Goal: Contribute content: Add original content to the website for others to see

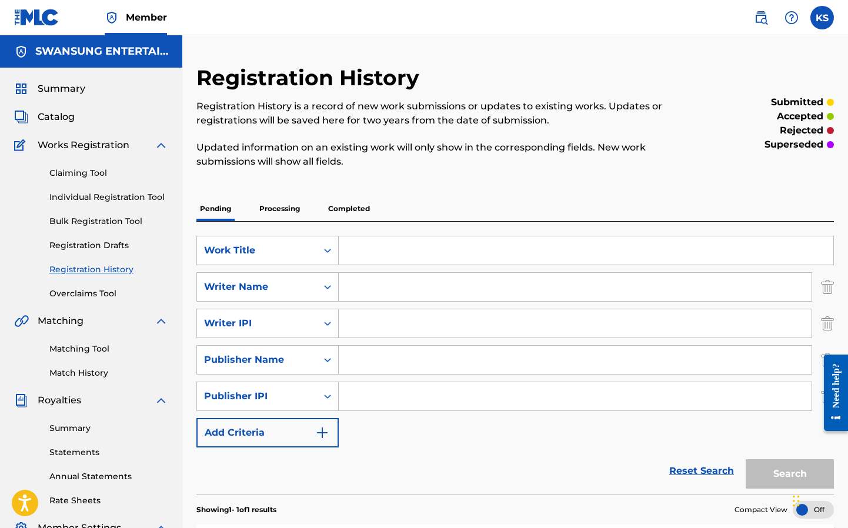
click at [356, 245] on input "Search Form" at bounding box center [586, 250] width 495 height 28
type input "BEFORE I FALL TOO DEEP"
click at [372, 285] on input "Search Form" at bounding box center [575, 287] width 473 height 28
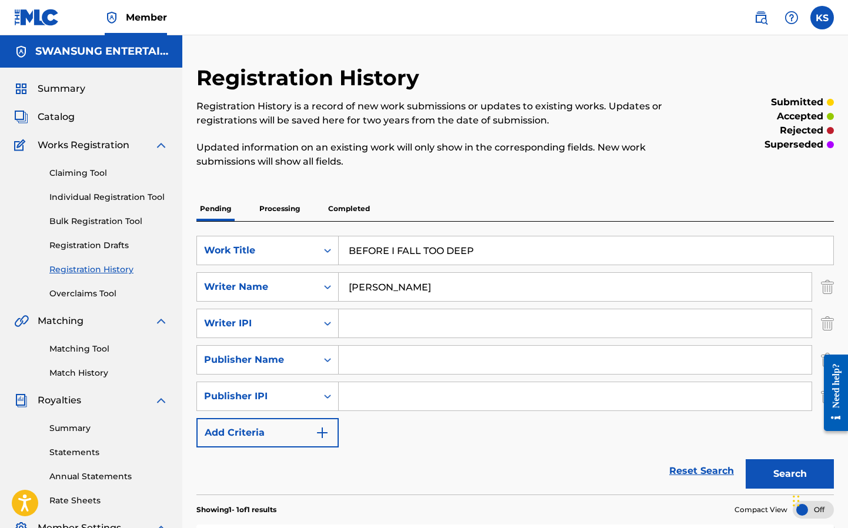
type input "[PERSON_NAME]"
click at [359, 325] on input "Search Form" at bounding box center [575, 323] width 473 height 28
type input "00666249023"
click at [351, 358] on input "Search Form" at bounding box center [575, 360] width 473 height 28
type input "SWANSUNG ENTERTAINMENT MUSIC"
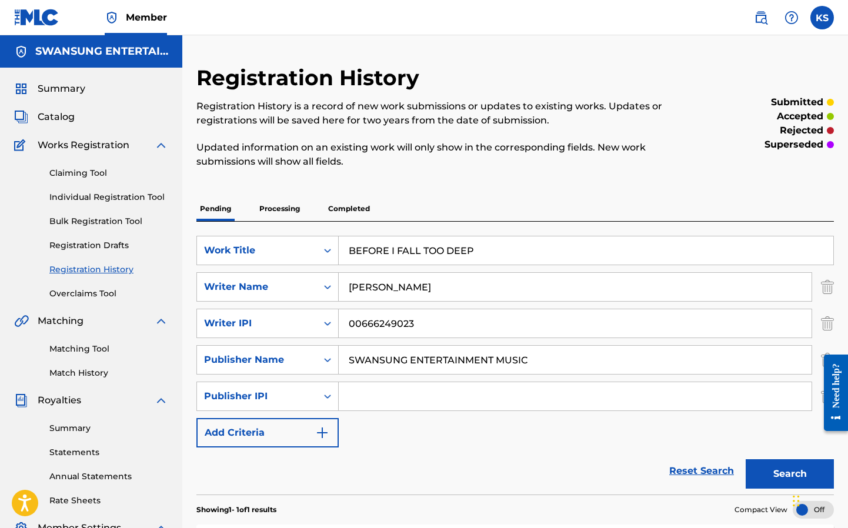
click at [363, 395] on input "Search Form" at bounding box center [575, 396] width 473 height 28
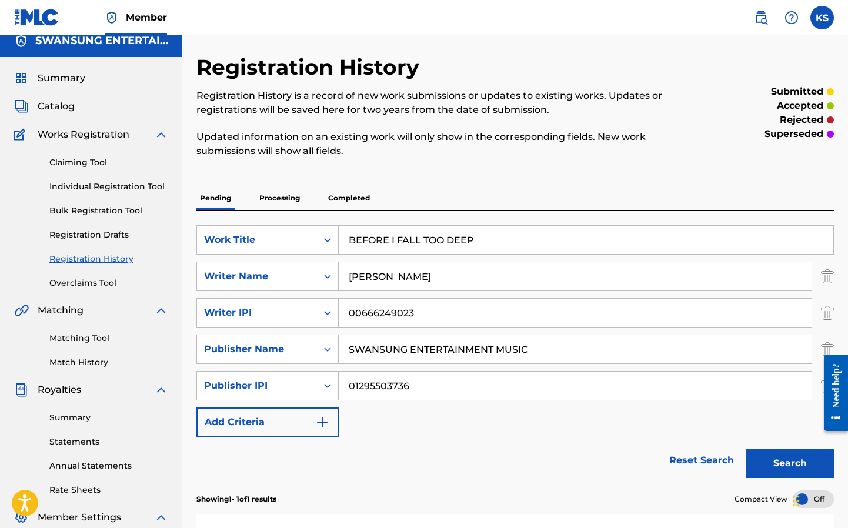
scroll to position [93, 0]
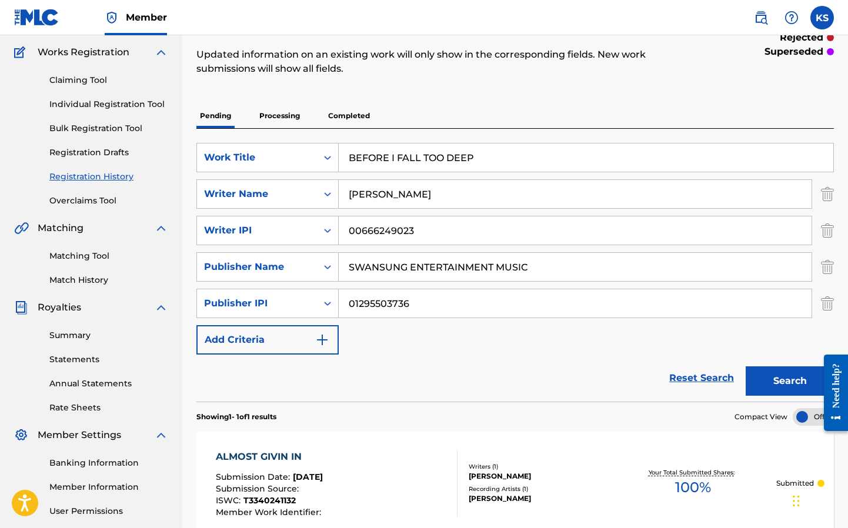
type input "01295503736"
click at [780, 378] on button "Search" at bounding box center [790, 380] width 88 height 29
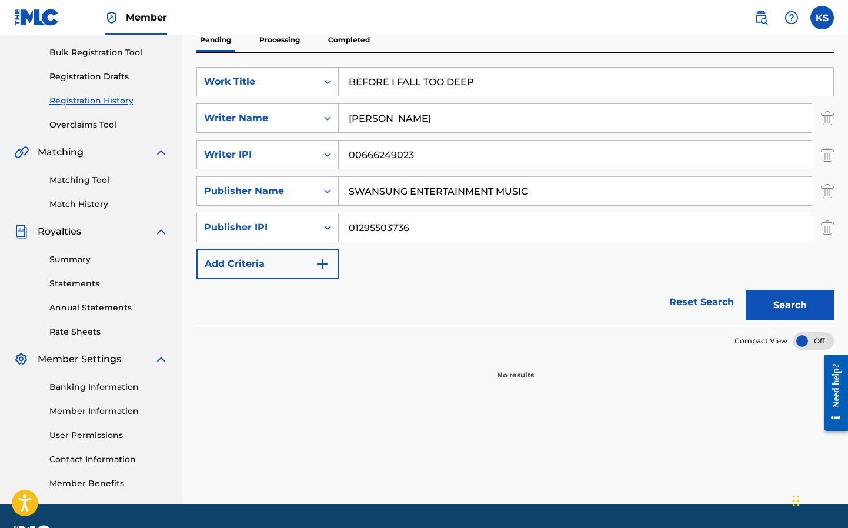
scroll to position [0, 0]
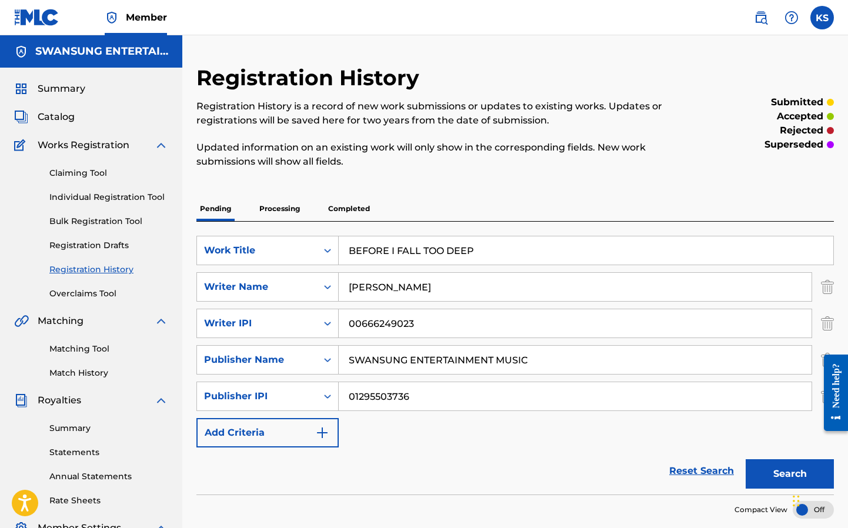
click at [769, 482] on button "Search" at bounding box center [790, 473] width 88 height 29
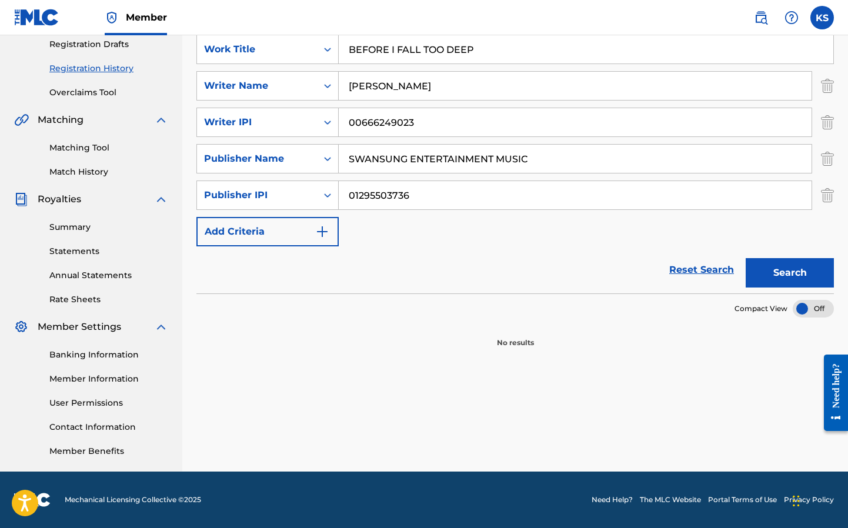
click at [508, 345] on p "No results" at bounding box center [515, 335] width 37 height 25
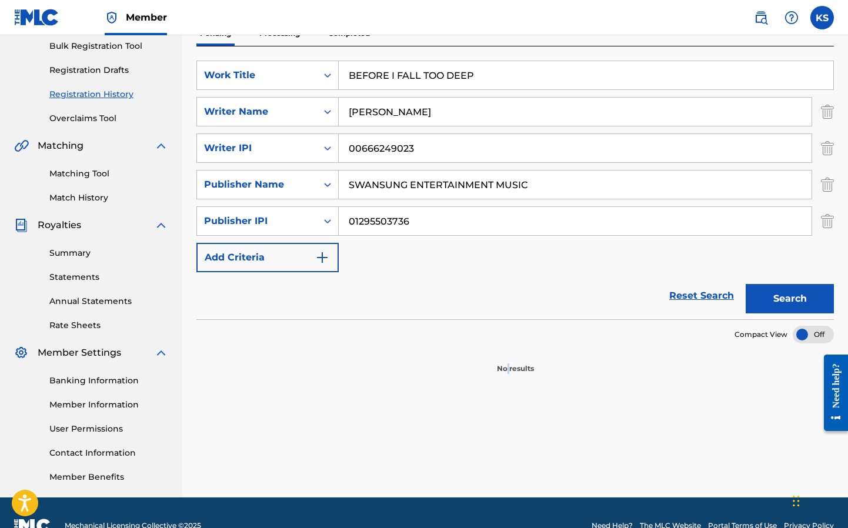
scroll to position [0, 0]
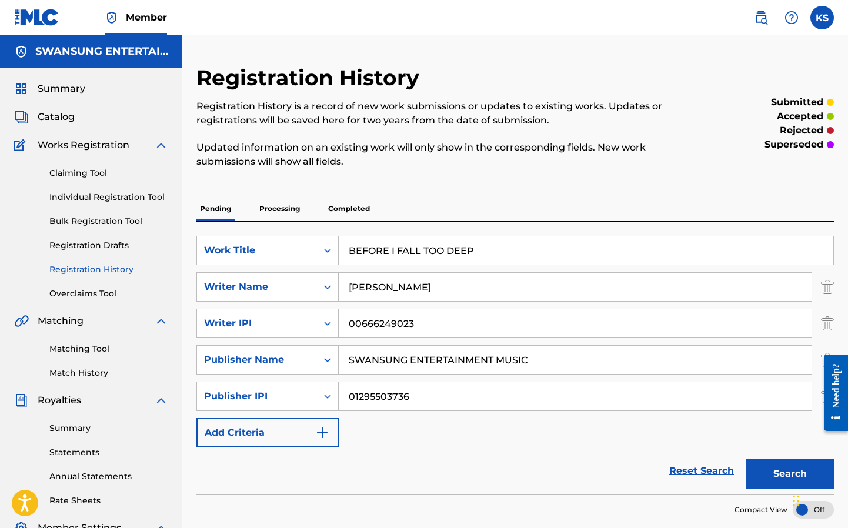
click at [278, 209] on p "Processing" at bounding box center [280, 208] width 48 height 25
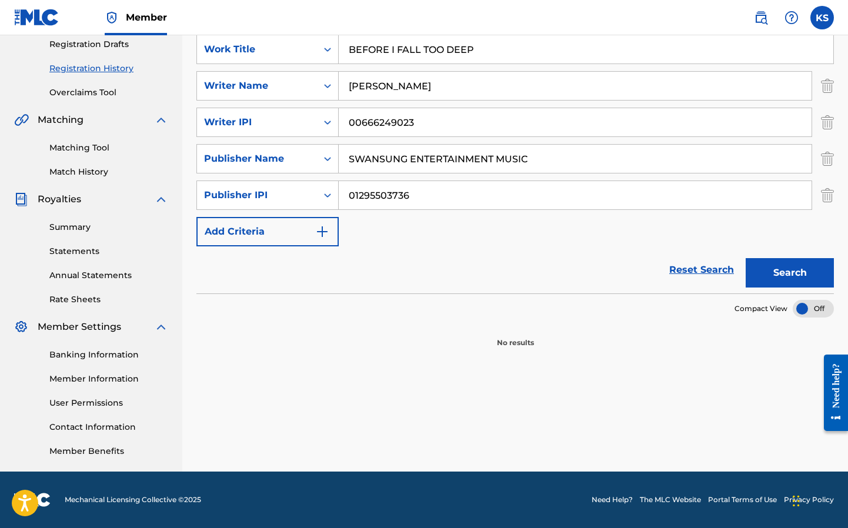
scroll to position [199, 0]
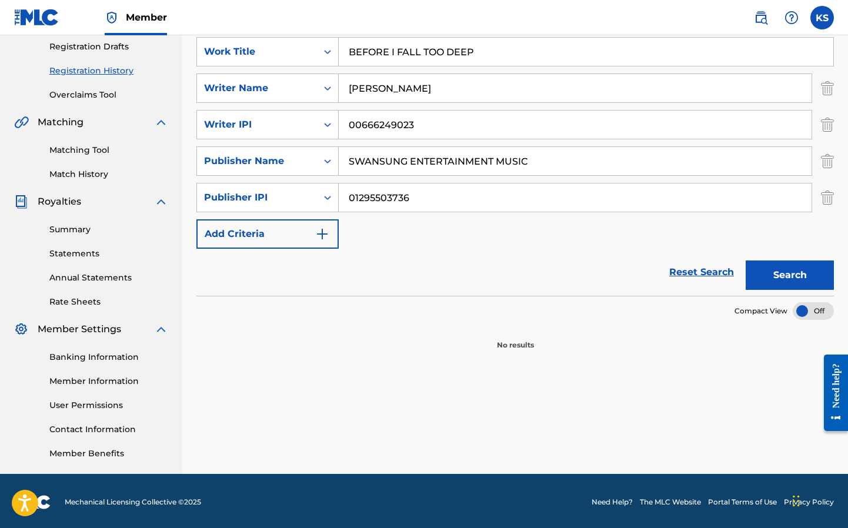
click at [527, 347] on p "No results" at bounding box center [515, 338] width 37 height 25
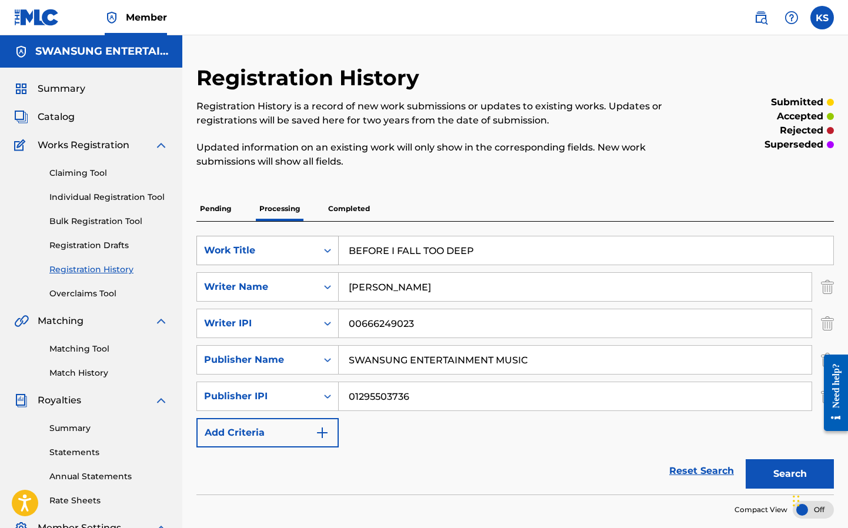
click at [326, 250] on icon "Search Form" at bounding box center [327, 251] width 7 height 4
click at [281, 278] on div "Recording Title" at bounding box center [267, 279] width 141 height 29
click at [329, 251] on icon "Search Form" at bounding box center [327, 251] width 7 height 4
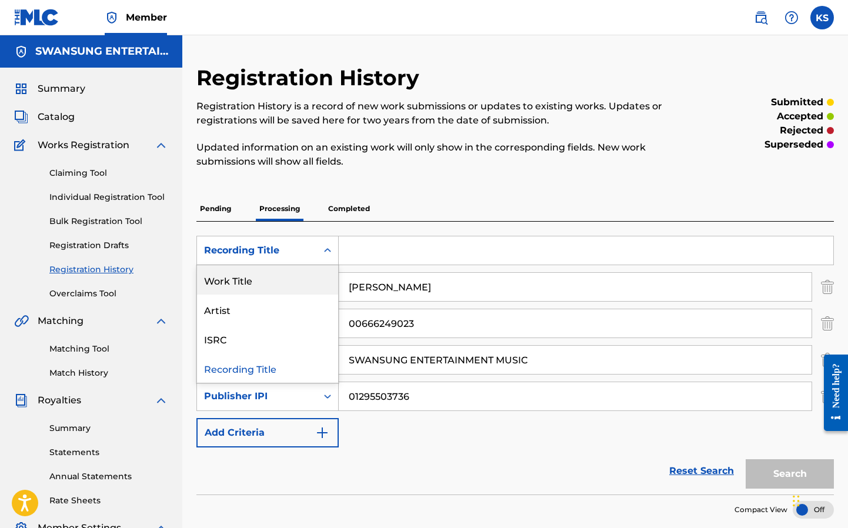
click at [244, 283] on div "Work Title" at bounding box center [267, 279] width 141 height 29
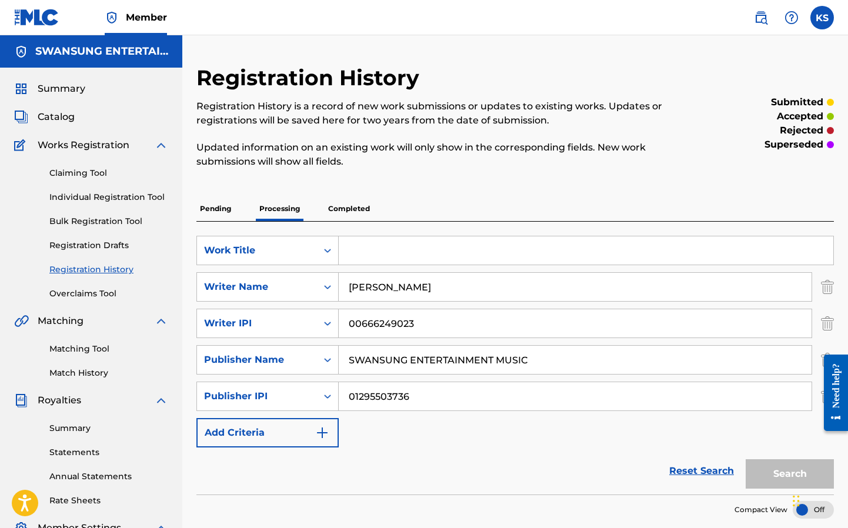
click at [365, 252] on input "Search Form" at bounding box center [586, 250] width 495 height 28
click at [99, 223] on link "Bulk Registration Tool" at bounding box center [108, 221] width 119 height 12
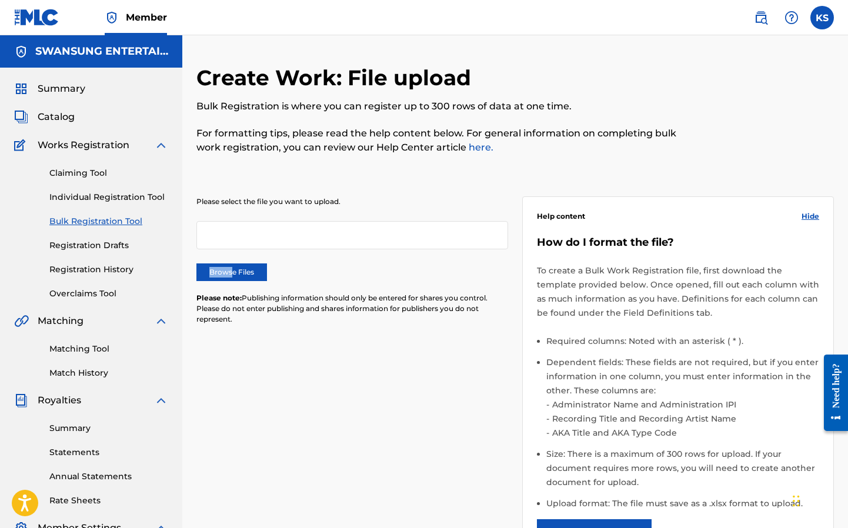
click at [230, 268] on label "Browse Files" at bounding box center [231, 272] width 71 height 18
click at [0, 0] on input "Browse Files" at bounding box center [0, 0] width 0 height 0
click at [128, 196] on link "Individual Registration Tool" at bounding box center [108, 197] width 119 height 12
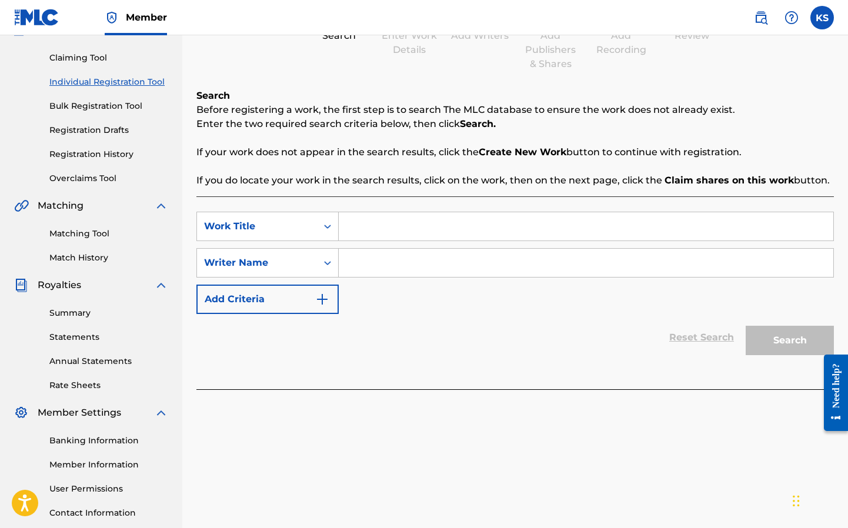
scroll to position [18, 0]
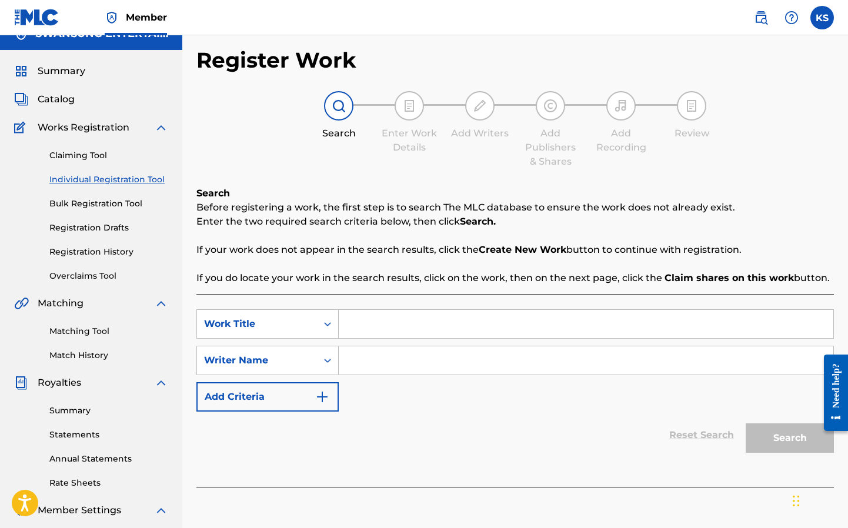
click at [752, 463] on div "SearchWithCriteriaec3a0b53-2a40-476e-bce8-69c596475998 Work Title SearchWithCri…" at bounding box center [514, 390] width 637 height 193
click at [762, 437] on div "Search" at bounding box center [787, 435] width 94 height 47
click at [360, 321] on input "Search Form" at bounding box center [586, 324] width 495 height 28
click at [586, 324] on input "BEFORE" at bounding box center [586, 324] width 495 height 28
click at [586, 324] on input "BEFORE I" at bounding box center [586, 324] width 495 height 28
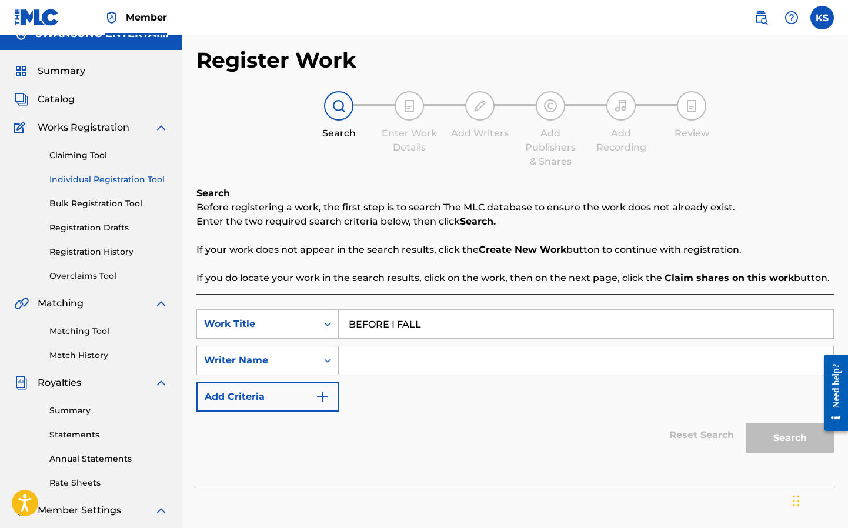
click at [586, 324] on input "BEFORE I FALL" at bounding box center [586, 324] width 495 height 28
click at [586, 324] on input "BEFORE I FALL TOO" at bounding box center [586, 324] width 495 height 28
type input "BEFORE I FALL TOO DEEP"
drag, startPoint x: 369, startPoint y: 349, endPoint x: 376, endPoint y: 355, distance: 8.8
click at [371, 351] on input "Search Form" at bounding box center [586, 360] width 495 height 28
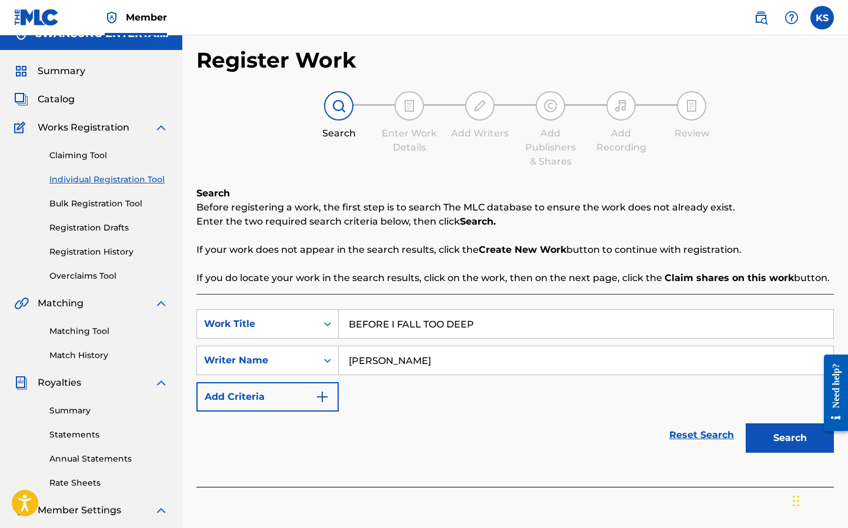
click at [586, 360] on input "[PERSON_NAME]" at bounding box center [586, 360] width 495 height 28
type input "[PERSON_NAME]"
click at [324, 398] on img "Search Form" at bounding box center [322, 397] width 14 height 14
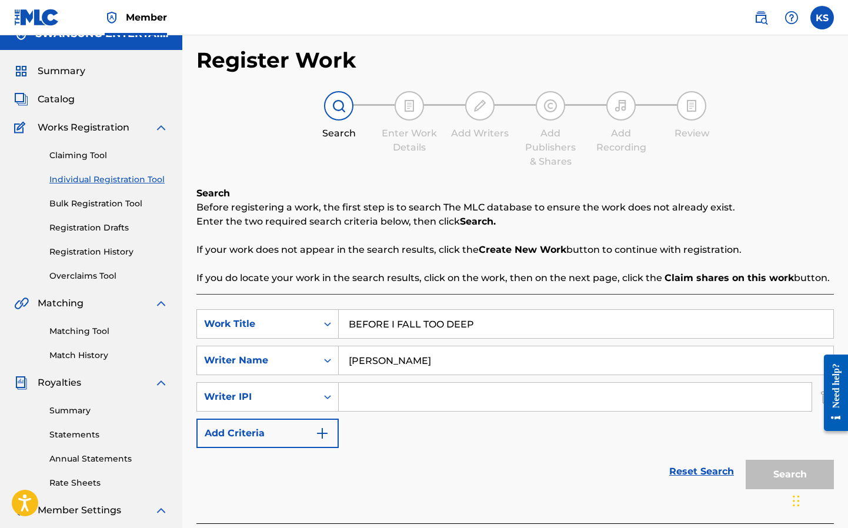
click at [366, 395] on input "Search Form" at bounding box center [575, 397] width 473 height 28
type input "00666249023"
click at [326, 432] on img "Search Form" at bounding box center [322, 433] width 14 height 14
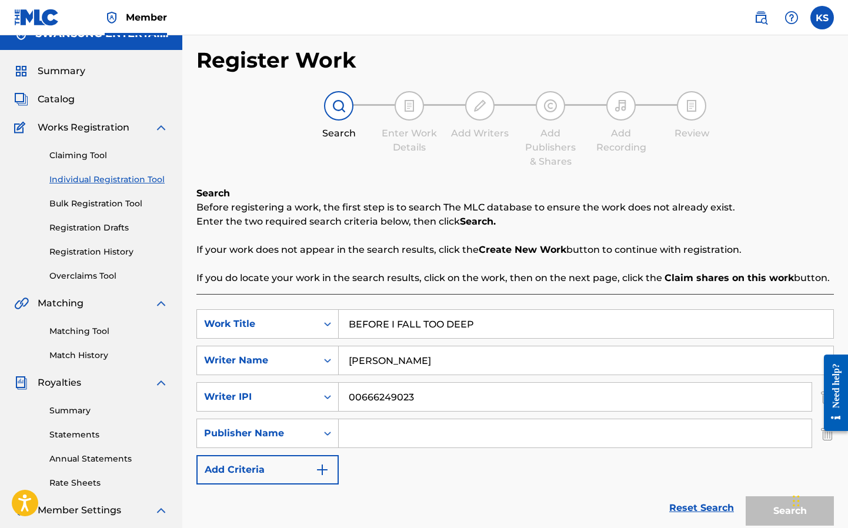
drag, startPoint x: 374, startPoint y: 432, endPoint x: 437, endPoint y: 436, distance: 63.0
click at [375, 432] on input "Search Form" at bounding box center [575, 433] width 473 height 28
click at [575, 433] on input "SWANSUNG" at bounding box center [575, 433] width 473 height 28
click at [575, 433] on input "SWANSUNG ENTERTAINMENT" at bounding box center [575, 433] width 473 height 28
type input "SWANSUNG ENTERTAINMENT MUSIC"
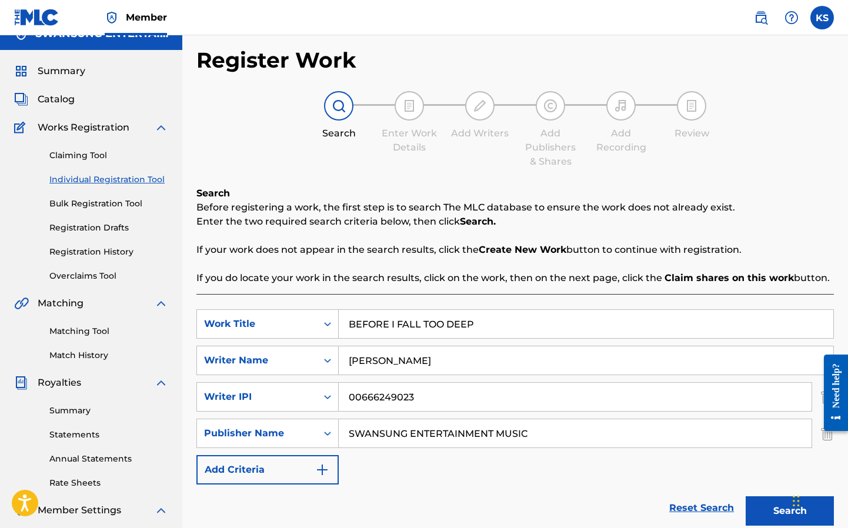
click at [323, 468] on img "Search Form" at bounding box center [322, 470] width 14 height 14
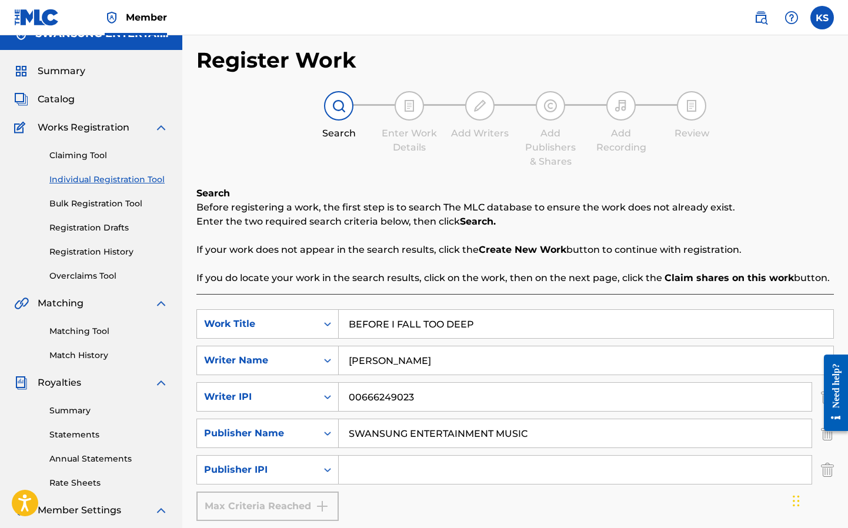
click at [398, 466] on input "Search Form" at bounding box center [575, 470] width 473 height 28
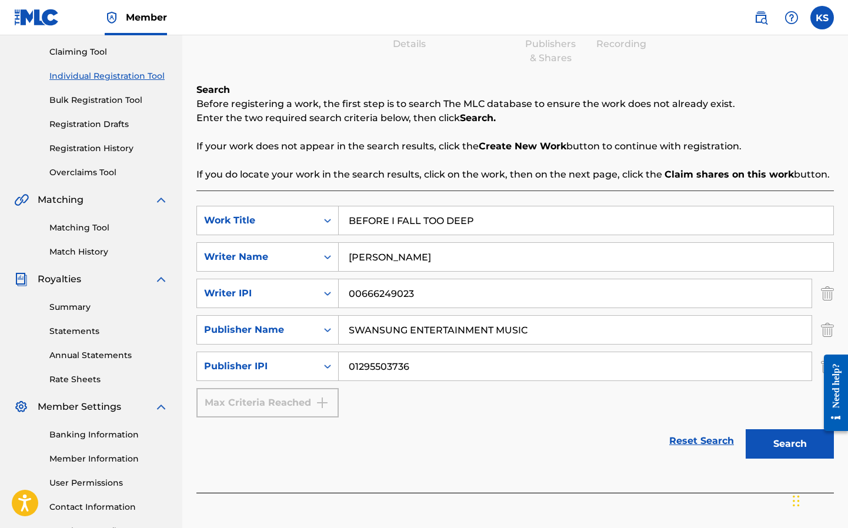
scroll to position [201, 0]
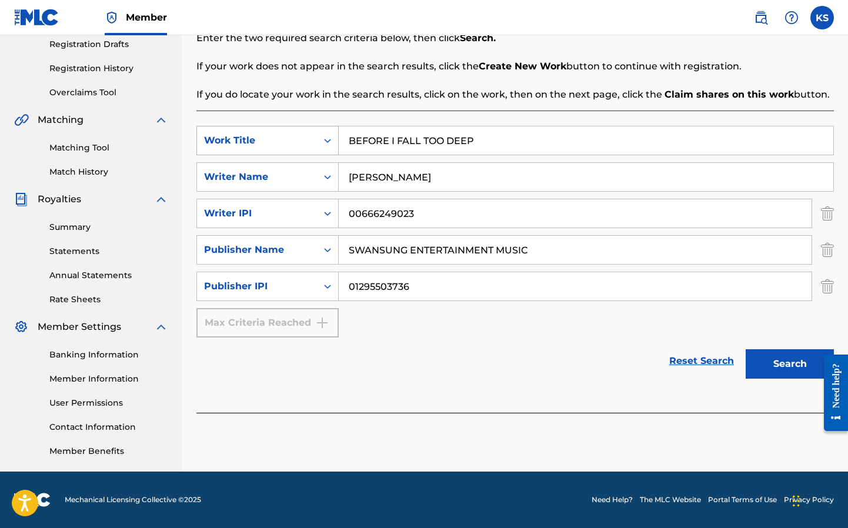
type input "01295503736"
click at [237, 141] on div "Work Title" at bounding box center [257, 140] width 106 height 14
click at [422, 377] on div "Reset Search Search" at bounding box center [514, 361] width 637 height 47
click at [786, 368] on button "Search" at bounding box center [790, 363] width 88 height 29
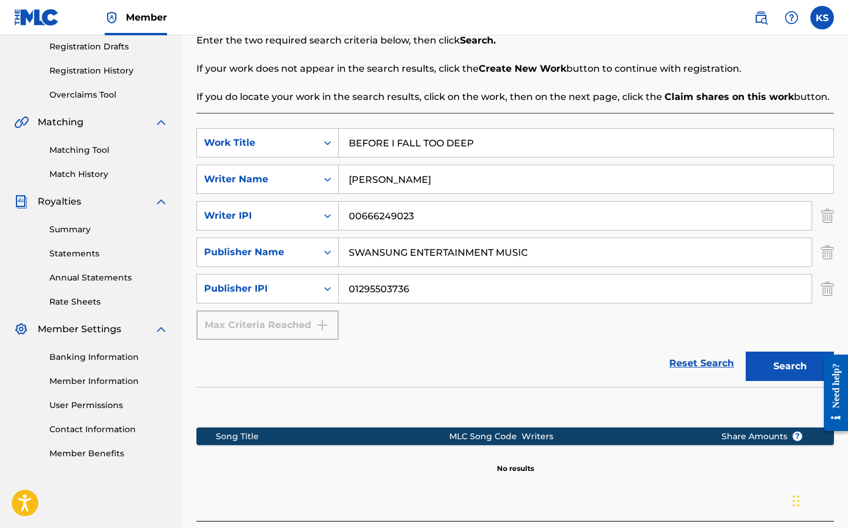
scroll to position [290, 0]
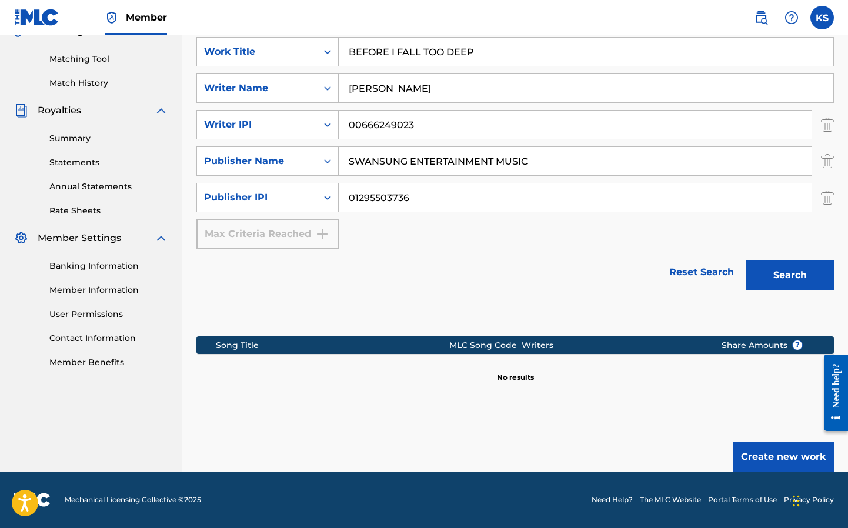
click at [782, 459] on button "Create new work" at bounding box center [783, 456] width 101 height 29
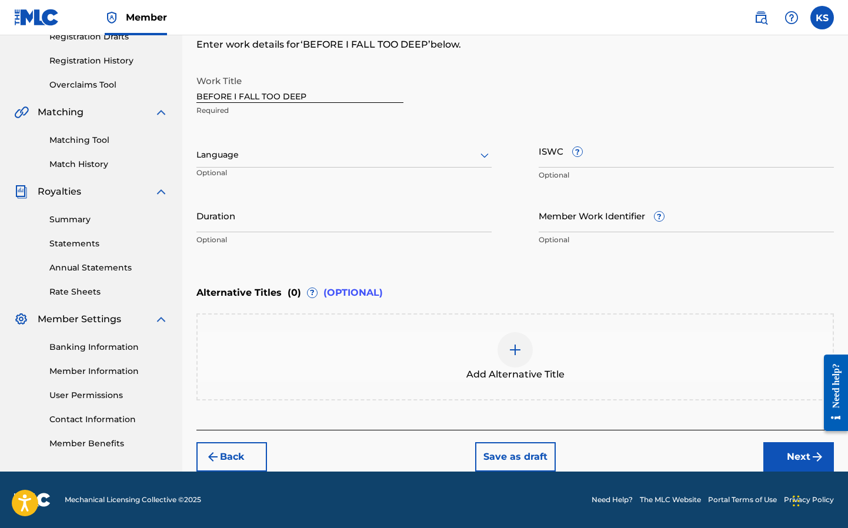
click at [489, 155] on icon at bounding box center [485, 155] width 14 height 14
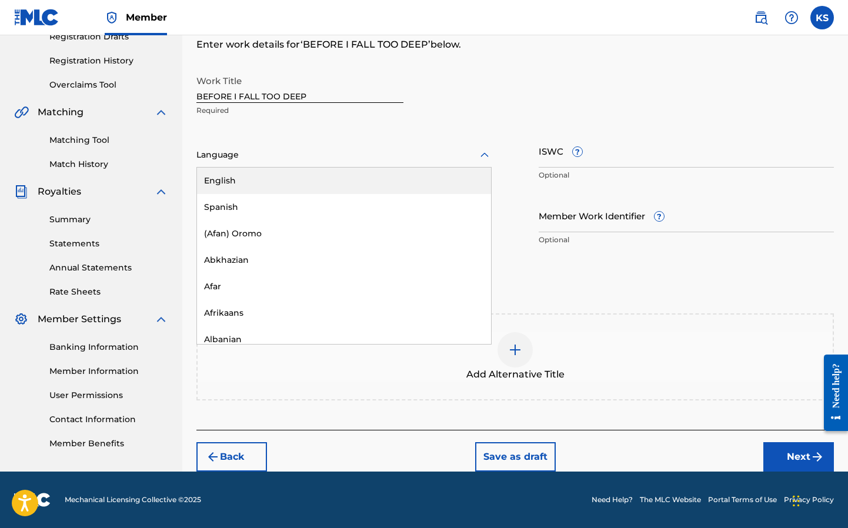
drag, startPoint x: 290, startPoint y: 186, endPoint x: 299, endPoint y: 186, distance: 8.8
click at [291, 186] on div "English" at bounding box center [344, 181] width 294 height 26
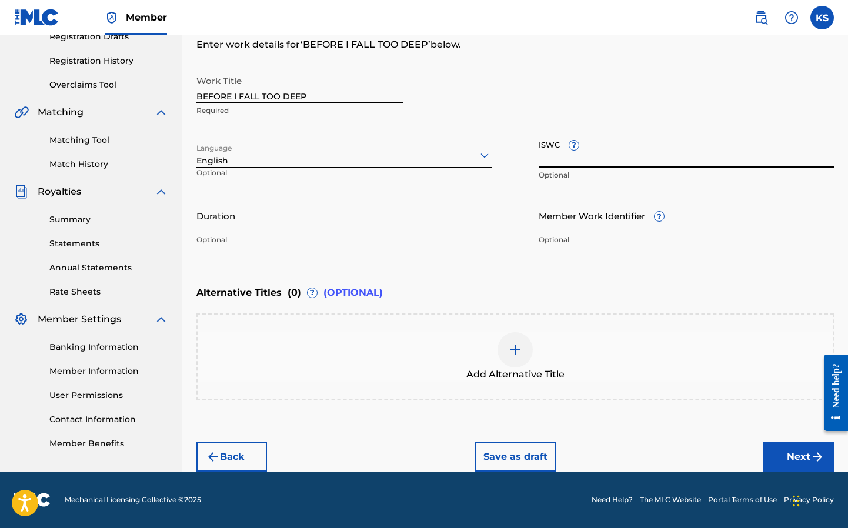
click at [558, 155] on input "ISWC ?" at bounding box center [686, 151] width 295 height 34
type input "T3340240048"
click at [389, 228] on input "Duration" at bounding box center [343, 216] width 295 height 34
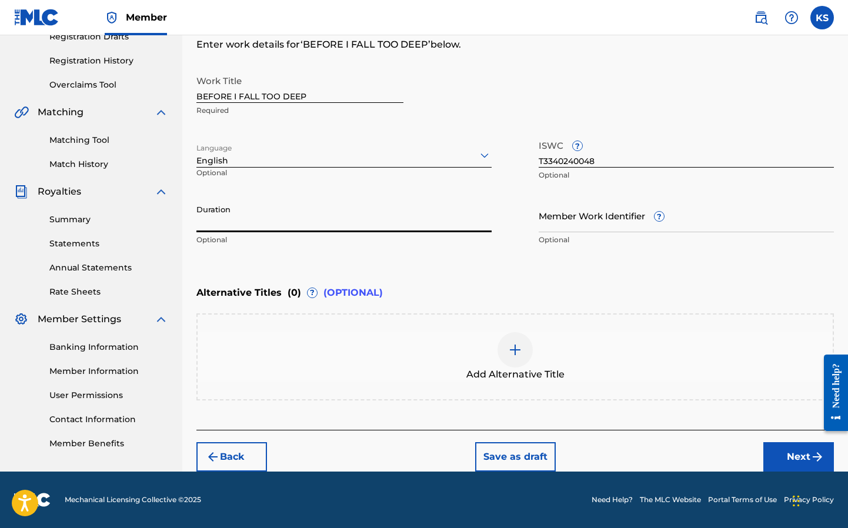
type input "3"
type input "03:18"
click at [792, 459] on button "Next" at bounding box center [798, 456] width 71 height 29
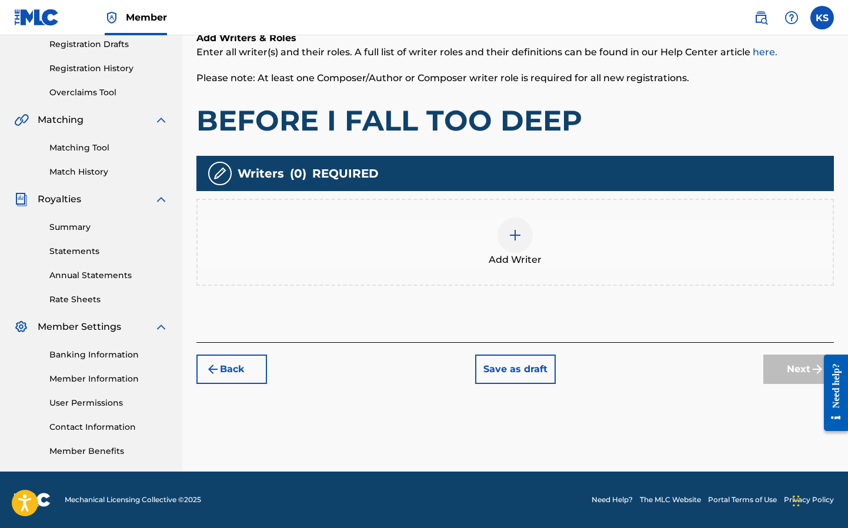
click at [523, 237] on div at bounding box center [515, 235] width 35 height 35
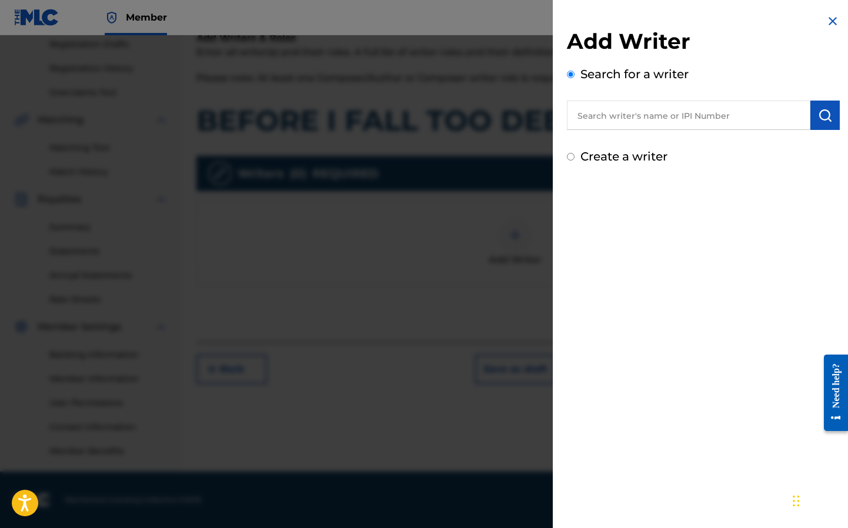
click at [595, 122] on input "text" at bounding box center [688, 115] width 243 height 29
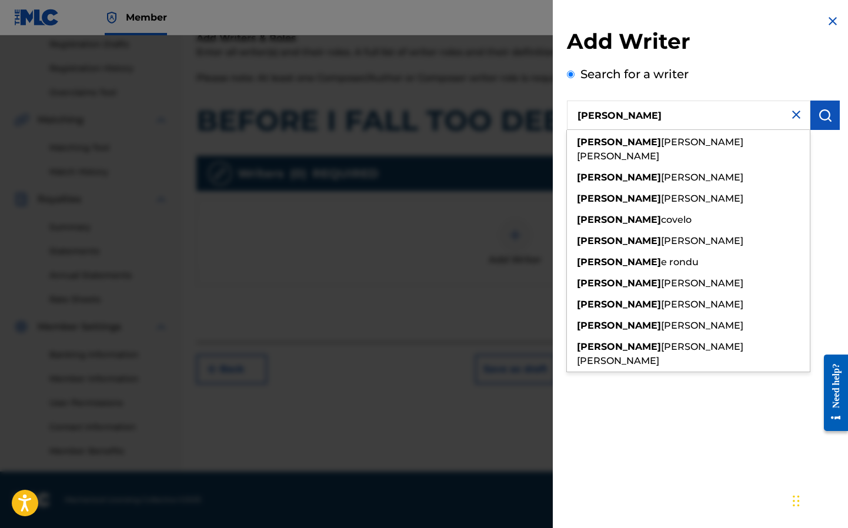
click at [686, 115] on input "[PERSON_NAME]" at bounding box center [688, 115] width 243 height 29
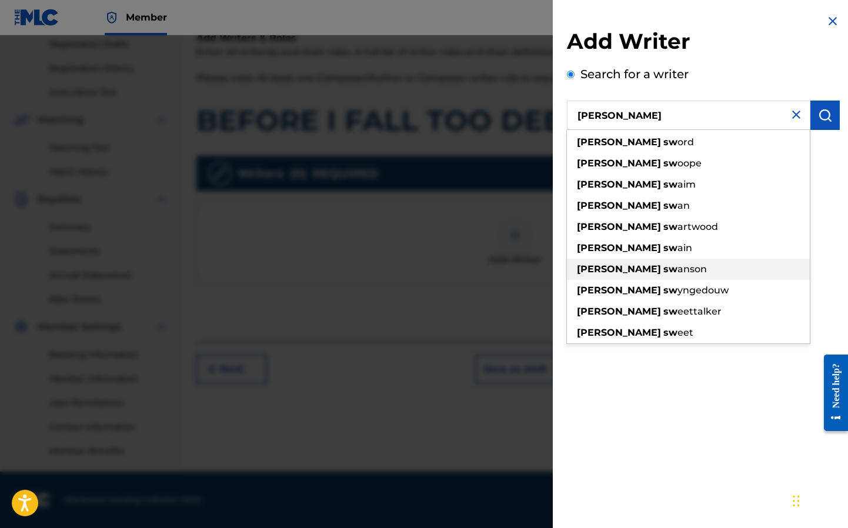
click at [595, 266] on strong "[PERSON_NAME]" at bounding box center [619, 268] width 84 height 11
type input "[PERSON_NAME]"
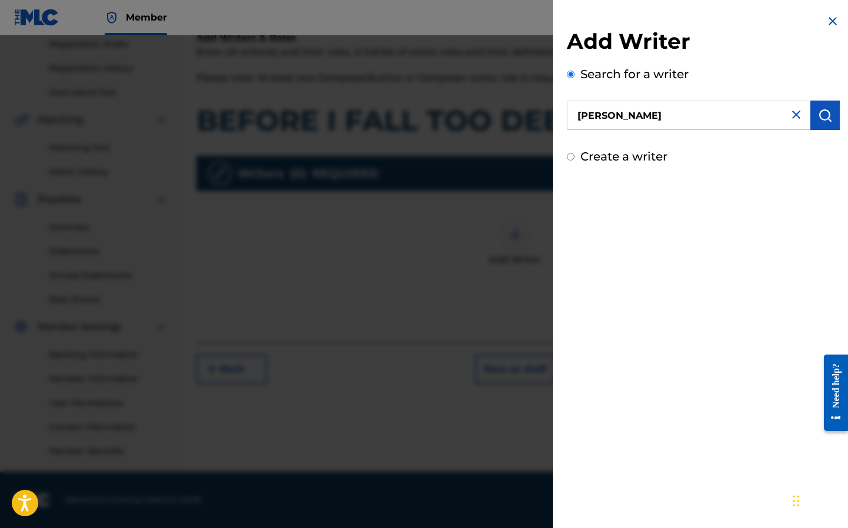
click at [822, 115] on img "submit" at bounding box center [825, 115] width 14 height 14
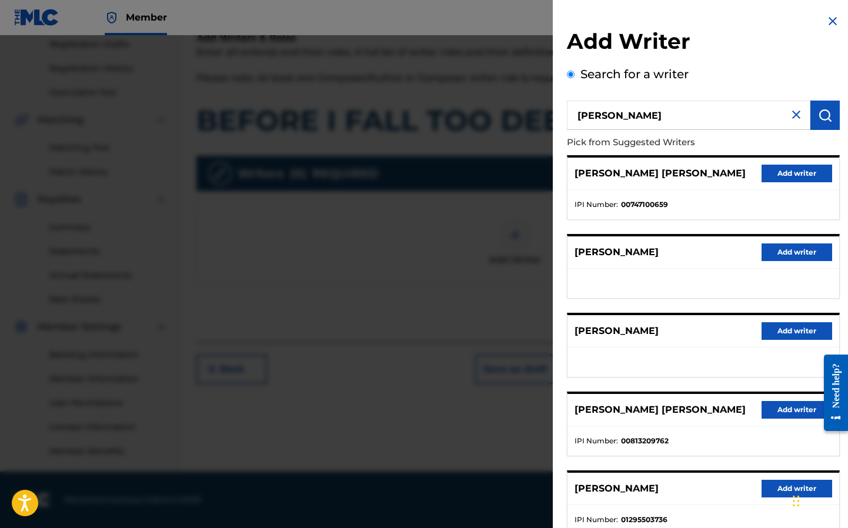
scroll to position [81, 0]
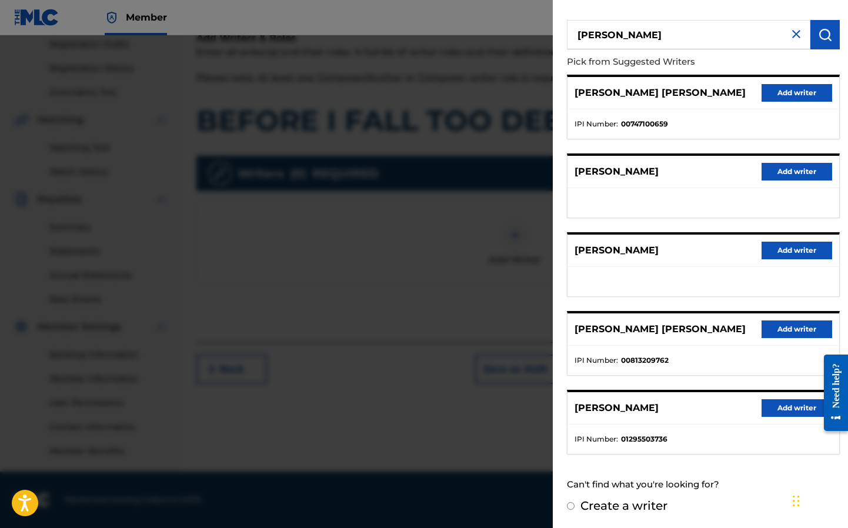
click at [804, 410] on button "Add writer" at bounding box center [797, 408] width 71 height 18
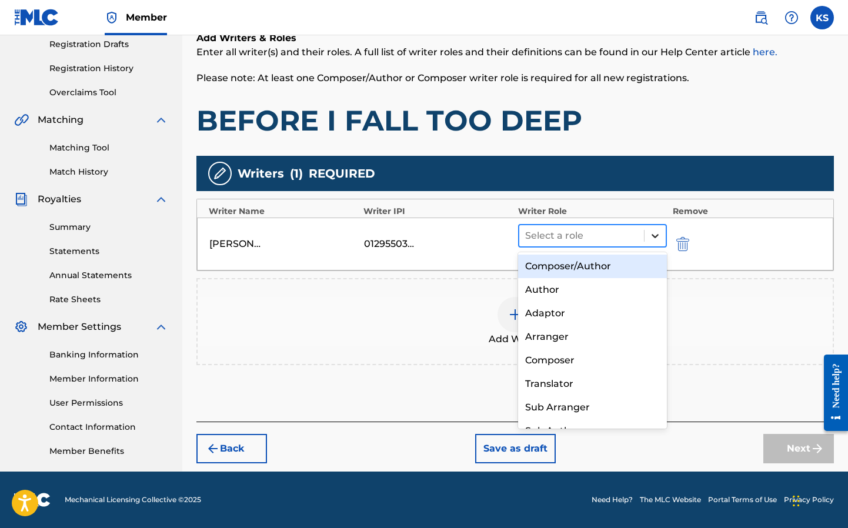
click at [654, 238] on icon at bounding box center [655, 236] width 12 height 12
click at [615, 259] on div "Composer/Author" at bounding box center [592, 267] width 149 height 24
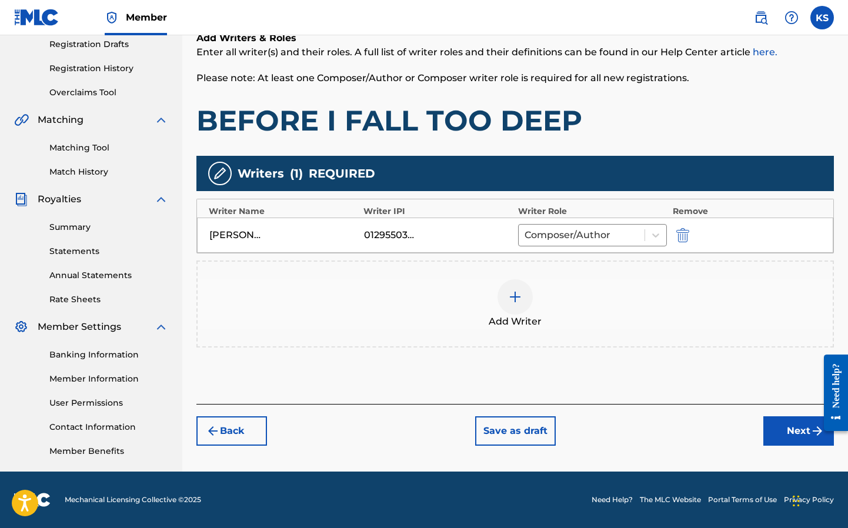
click at [792, 426] on button "Next" at bounding box center [798, 430] width 71 height 29
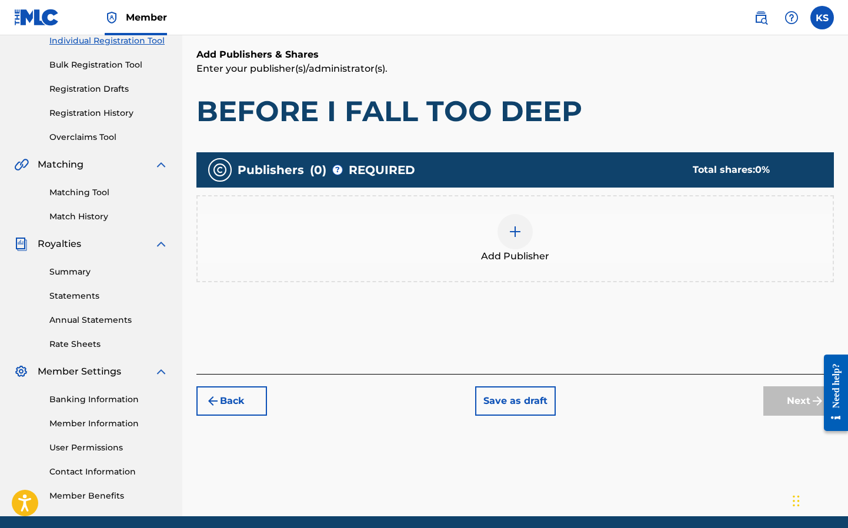
scroll to position [170, 0]
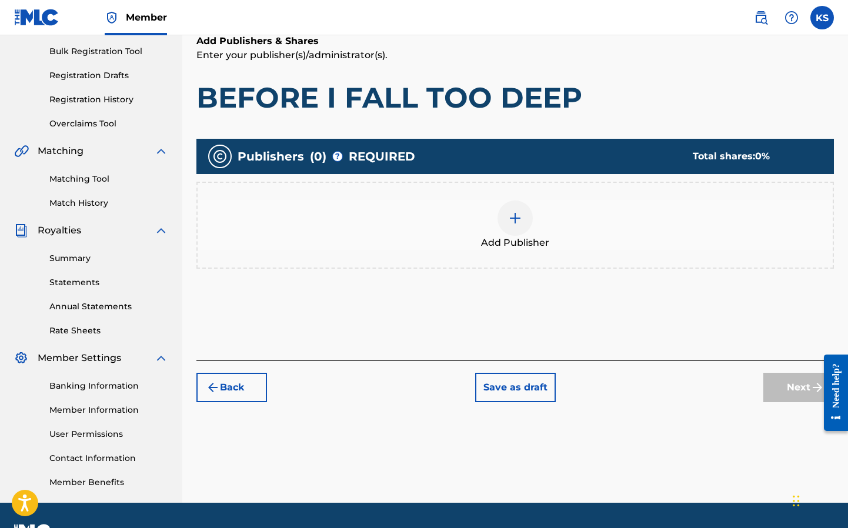
click at [516, 215] on img at bounding box center [515, 218] width 14 height 14
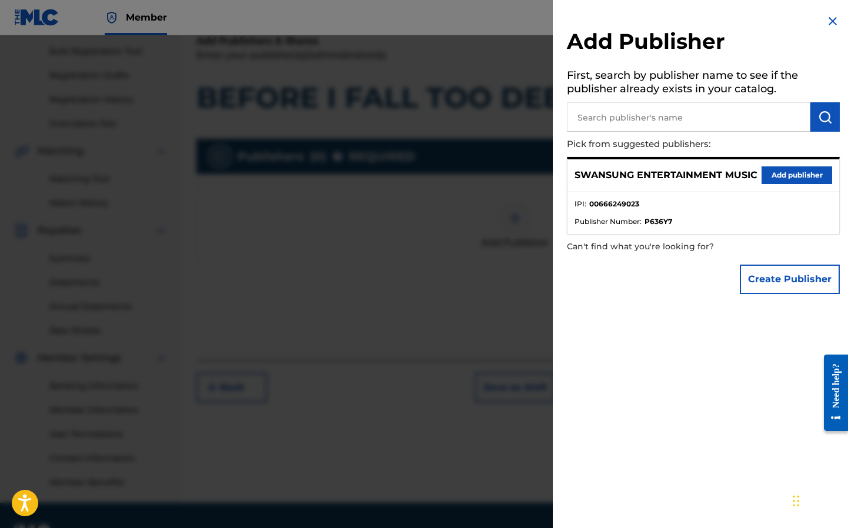
click at [659, 177] on p "SWANSUNG ENTERTAINMENT MUSIC" at bounding box center [666, 175] width 183 height 14
click at [814, 173] on button "Add publisher" at bounding box center [797, 175] width 71 height 18
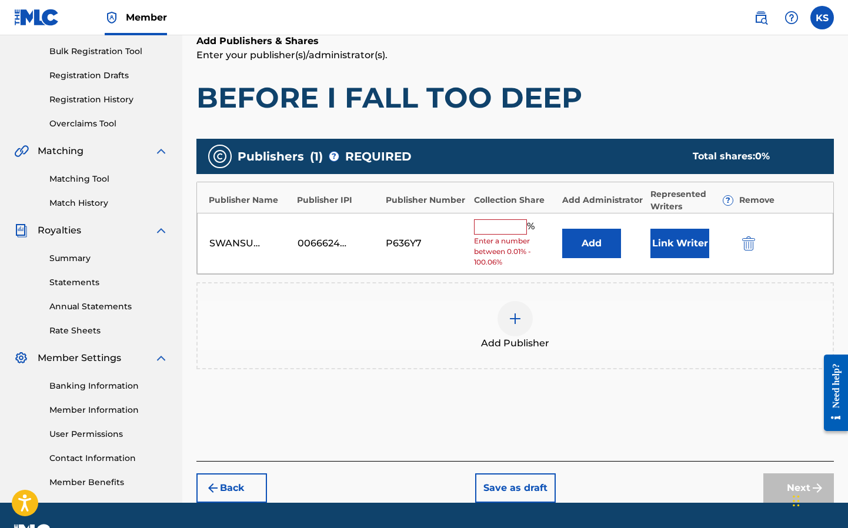
click at [495, 228] on input "text" at bounding box center [500, 226] width 53 height 15
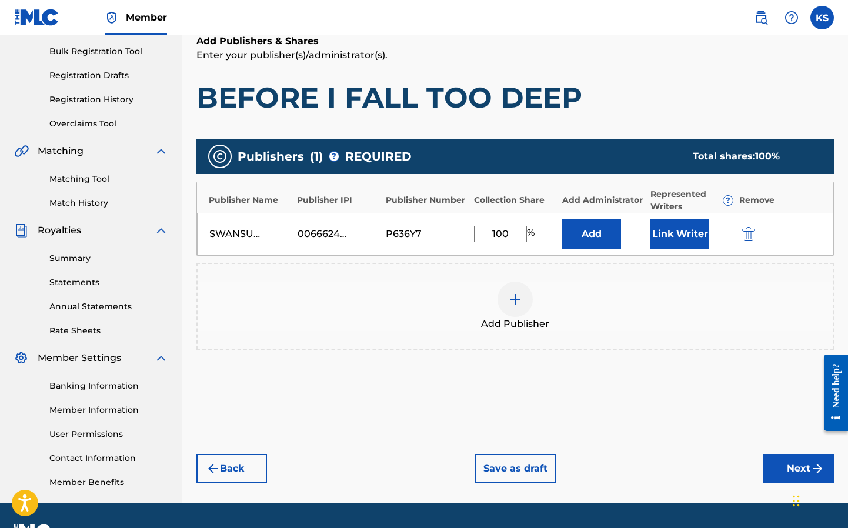
type input "100"
click at [691, 238] on button "Link Writer" at bounding box center [679, 233] width 59 height 29
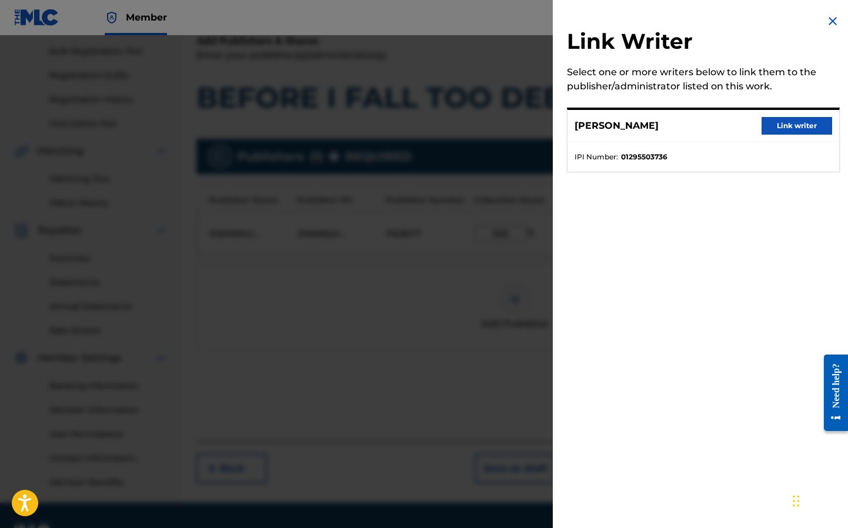
click at [804, 130] on button "Link writer" at bounding box center [797, 126] width 71 height 18
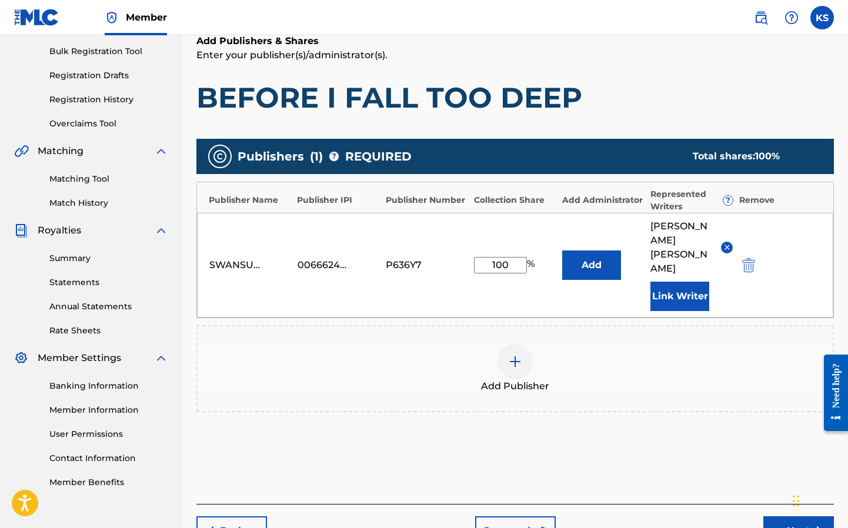
scroll to position [216, 0]
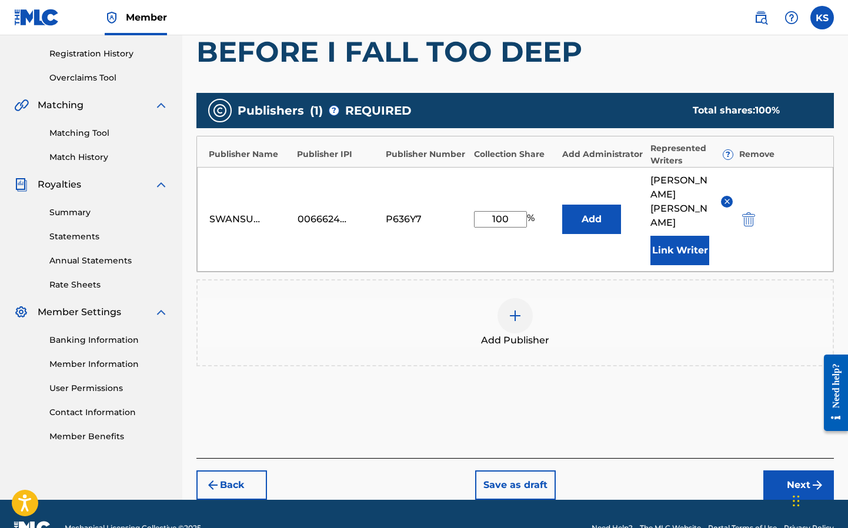
click at [799, 470] on button "Next" at bounding box center [798, 484] width 71 height 29
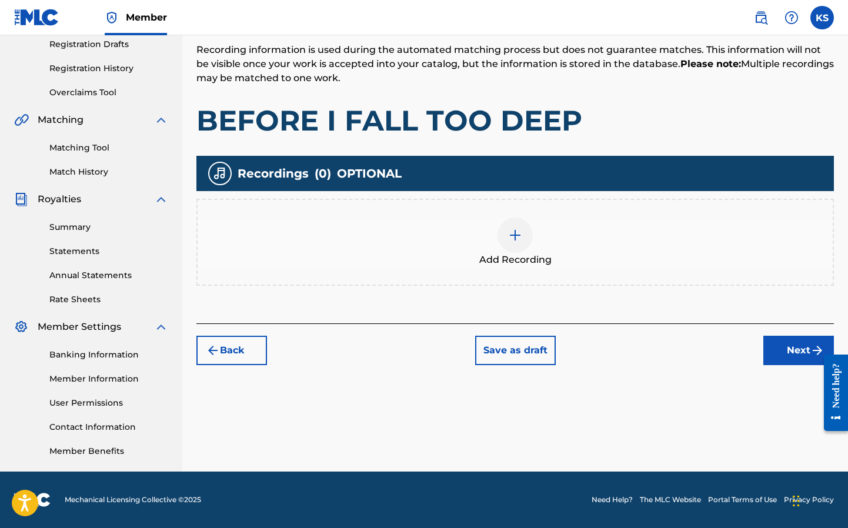
scroll to position [201, 0]
click at [514, 235] on img at bounding box center [515, 235] width 14 height 14
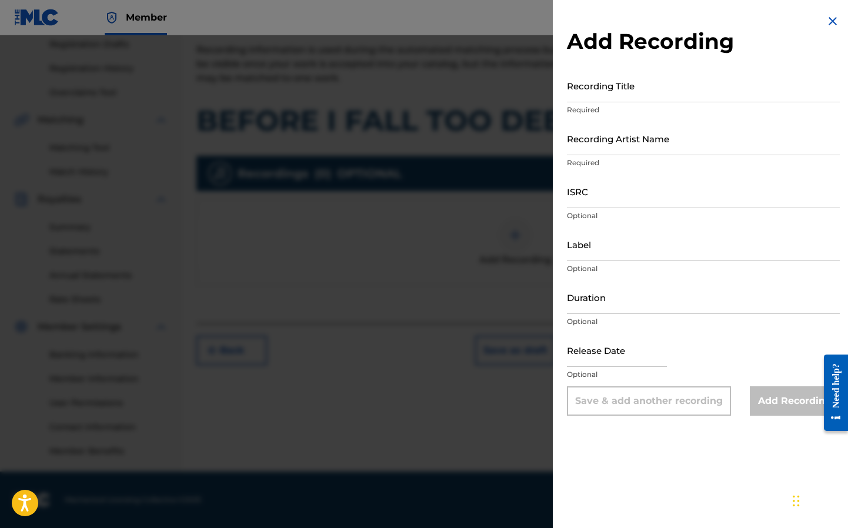
click at [794, 401] on div "Add Recording" at bounding box center [795, 400] width 90 height 29
click at [570, 86] on input "Recording Title" at bounding box center [703, 86] width 273 height 34
click at [832, 19] on img at bounding box center [833, 21] width 14 height 14
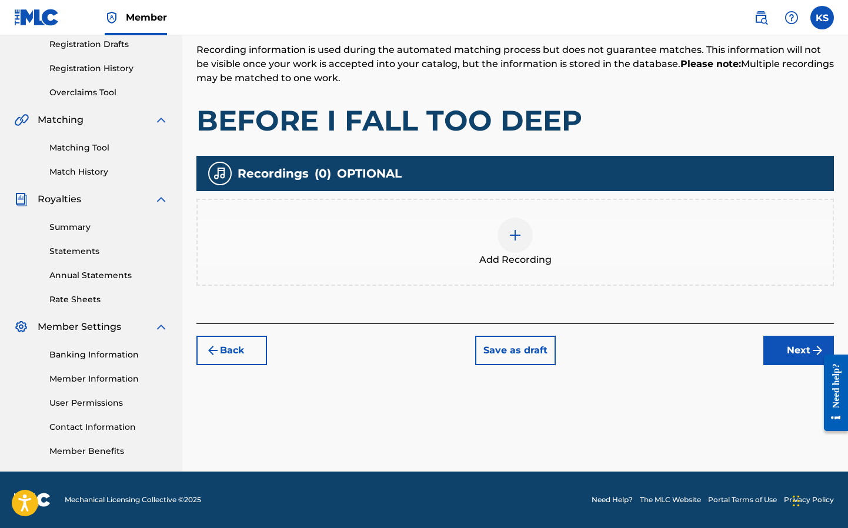
click at [799, 352] on button "Next" at bounding box center [798, 350] width 71 height 29
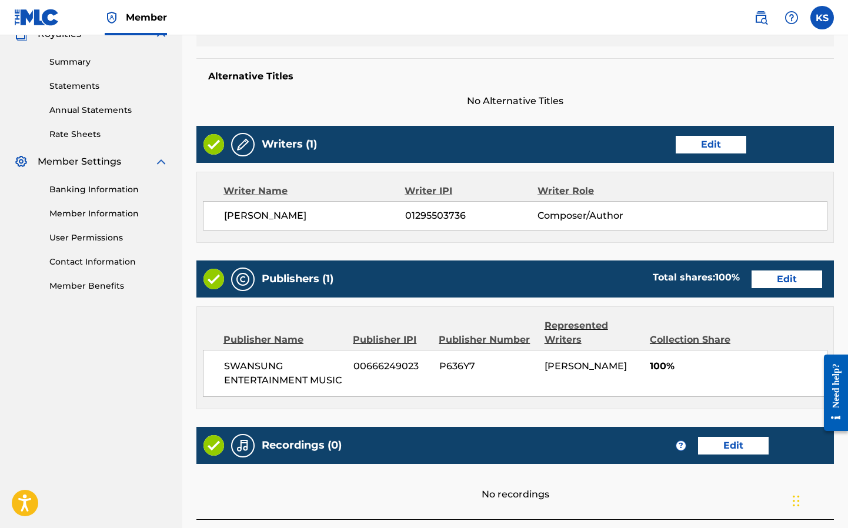
scroll to position [456, 0]
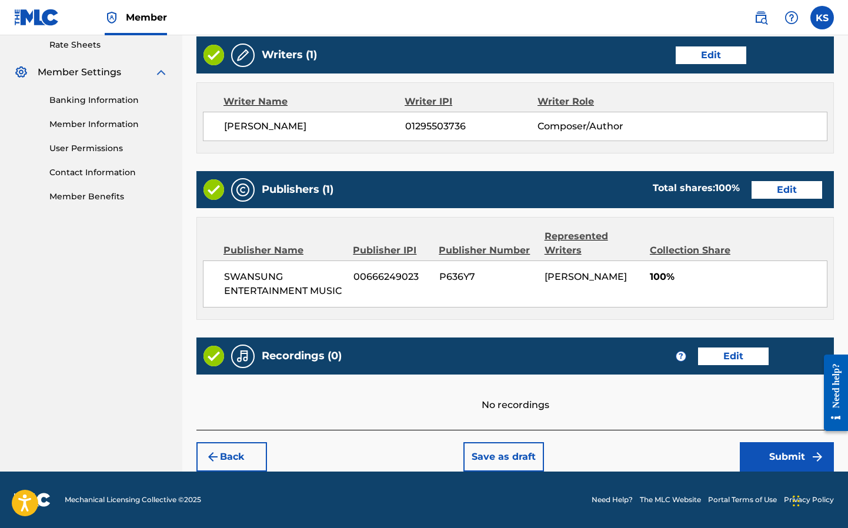
click at [727, 356] on button "Edit" at bounding box center [733, 357] width 71 height 18
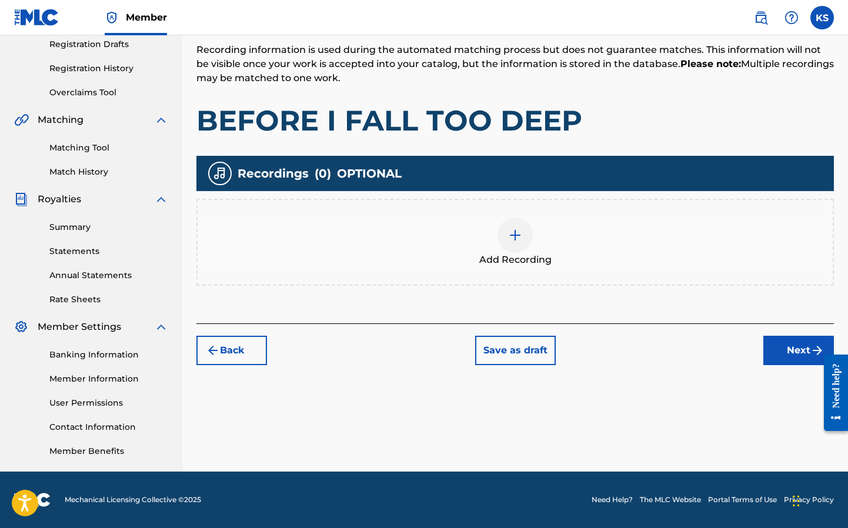
scroll to position [201, 0]
click at [507, 228] on div at bounding box center [515, 235] width 35 height 35
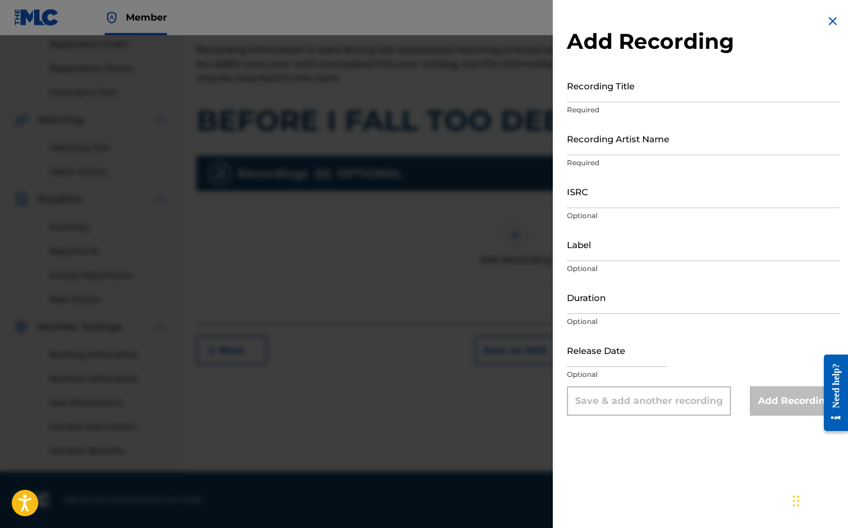
drag, startPoint x: 613, startPoint y: 87, endPoint x: 633, endPoint y: 82, distance: 21.1
click at [616, 84] on input "Recording Title" at bounding box center [703, 86] width 273 height 34
type input "BEFORE I FALL TOO DEEP"
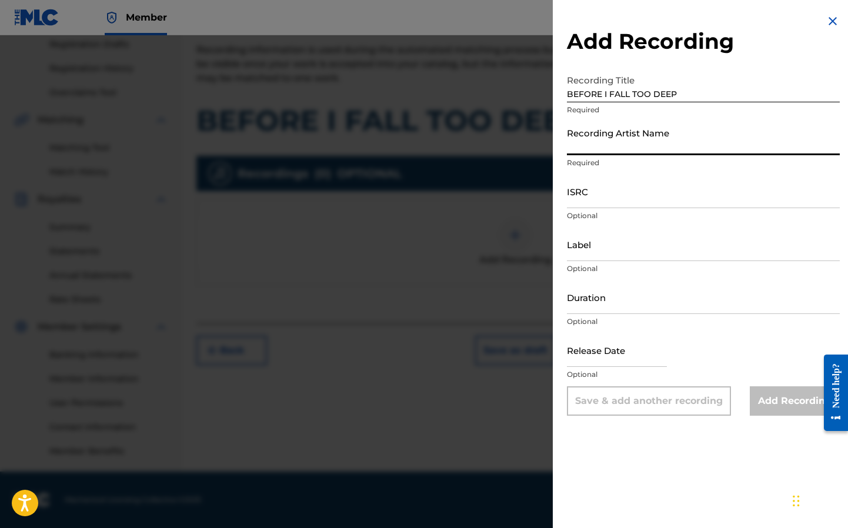
click at [579, 151] on input "Recording Artist Name" at bounding box center [703, 139] width 273 height 34
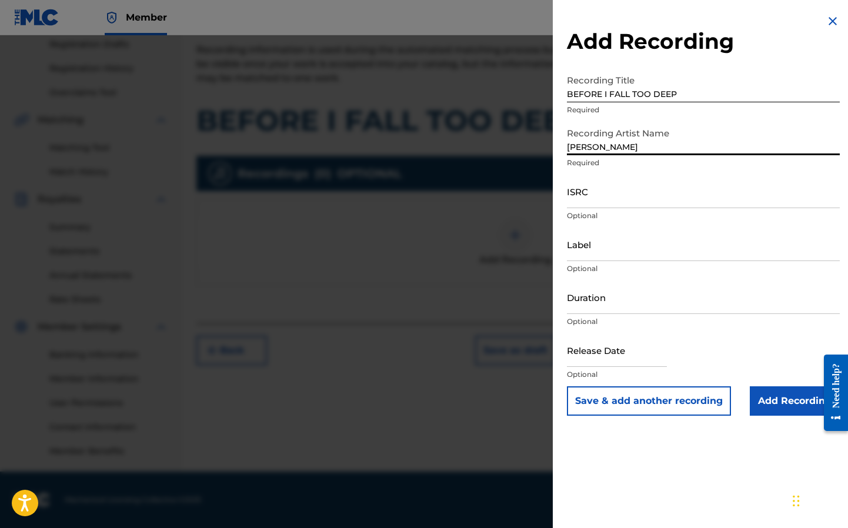
type input "[PERSON_NAME]"
click at [705, 216] on p "Optional" at bounding box center [703, 216] width 273 height 11
click at [582, 355] on input "text" at bounding box center [617, 350] width 100 height 34
select select "7"
select select "2025"
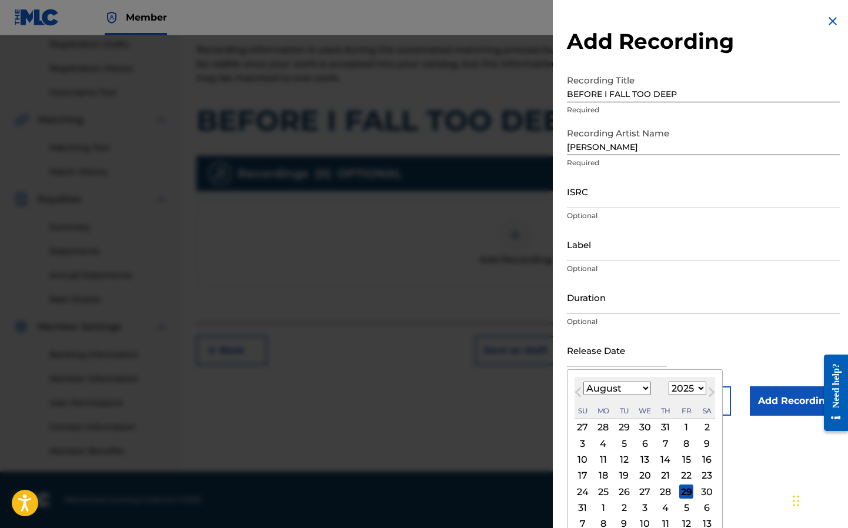
select select "6"
click at [644, 492] on div "30" at bounding box center [645, 492] width 14 height 14
type input "[DATE]"
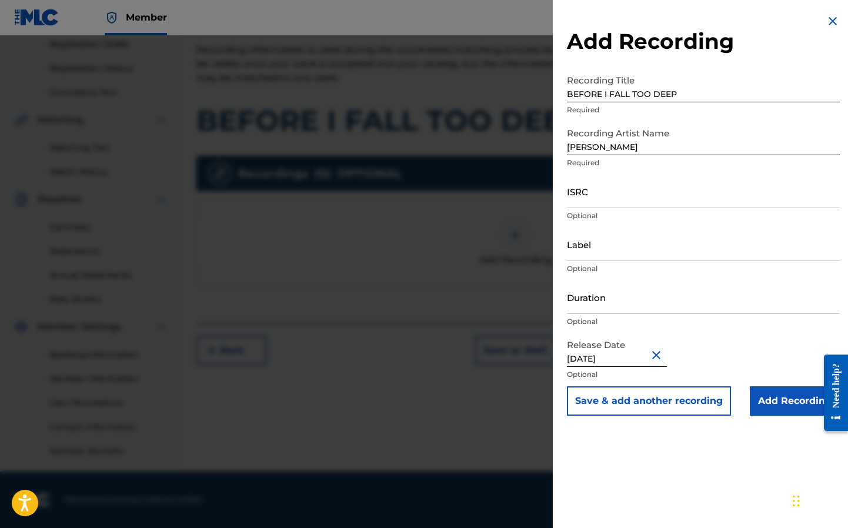
click at [804, 406] on input "Add Recording" at bounding box center [795, 400] width 90 height 29
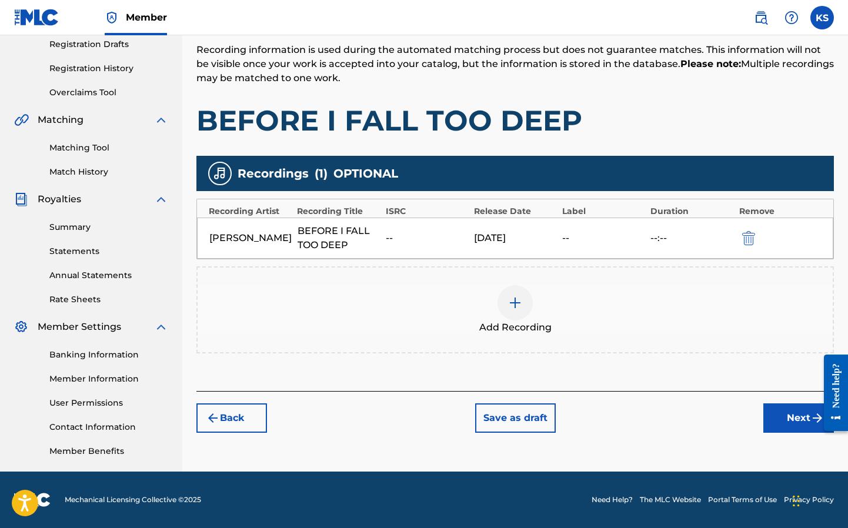
click at [805, 424] on button "Next" at bounding box center [798, 417] width 71 height 29
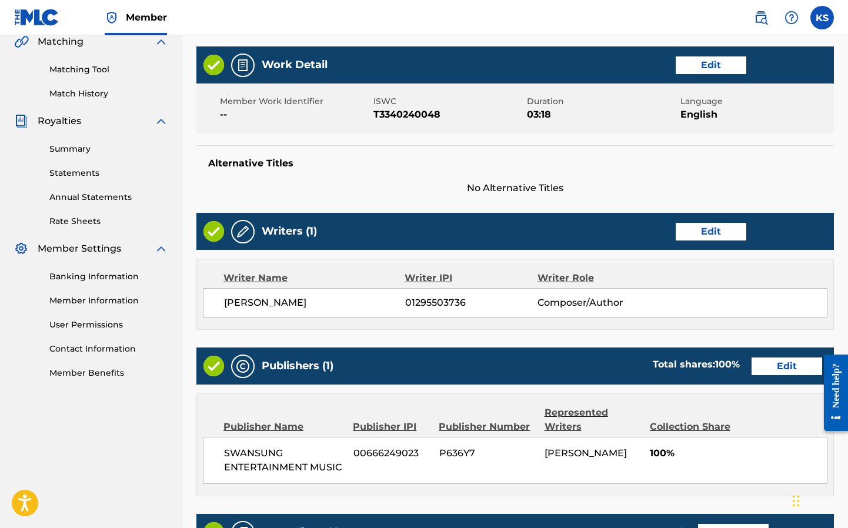
scroll to position [495, 0]
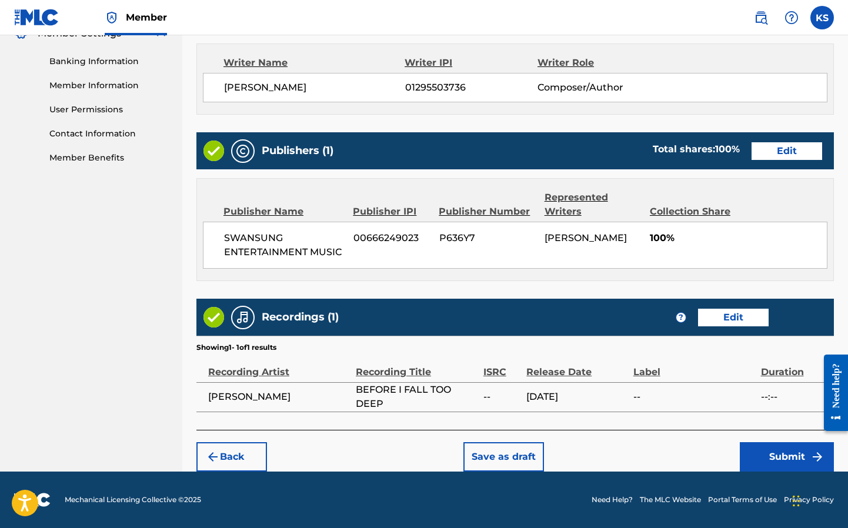
click at [771, 450] on button "Submit" at bounding box center [787, 456] width 94 height 29
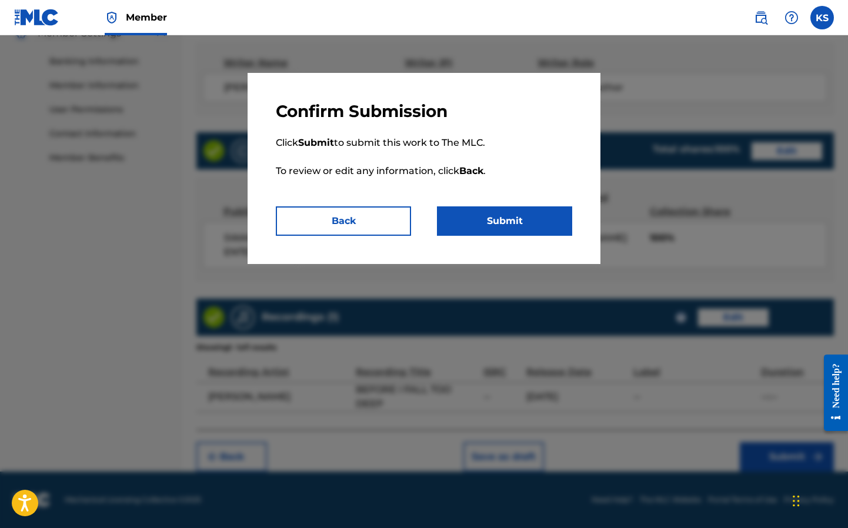
click at [519, 225] on button "Submit" at bounding box center [504, 220] width 135 height 29
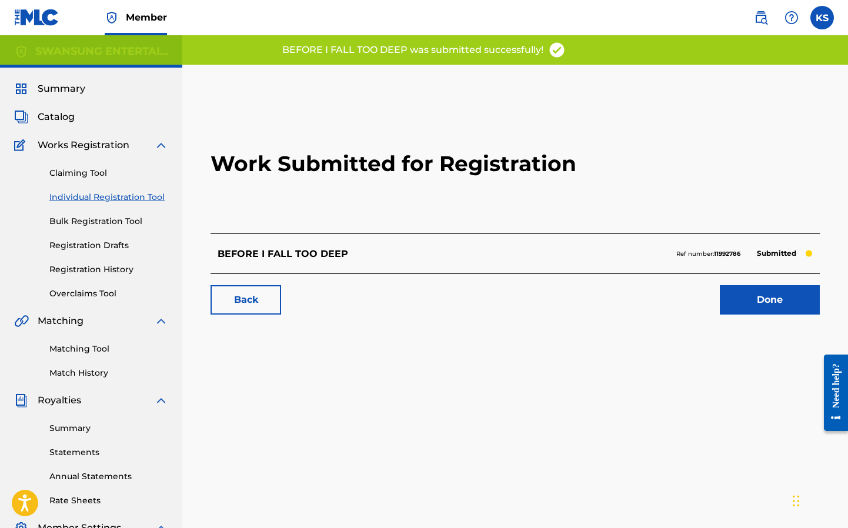
click at [783, 300] on link "Done" at bounding box center [770, 299] width 100 height 29
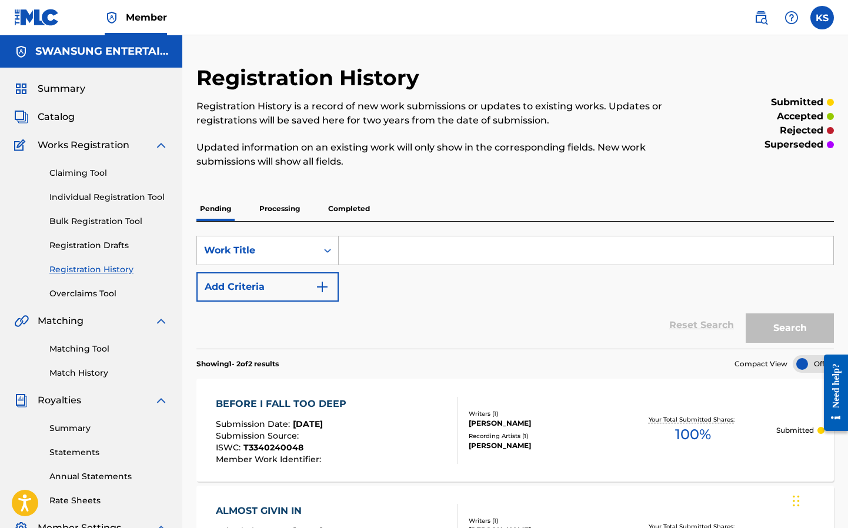
click at [353, 249] on input "Search Form" at bounding box center [586, 250] width 495 height 28
type input "BETTER THAN BEFORE"
click at [788, 324] on button "Search" at bounding box center [790, 327] width 88 height 29
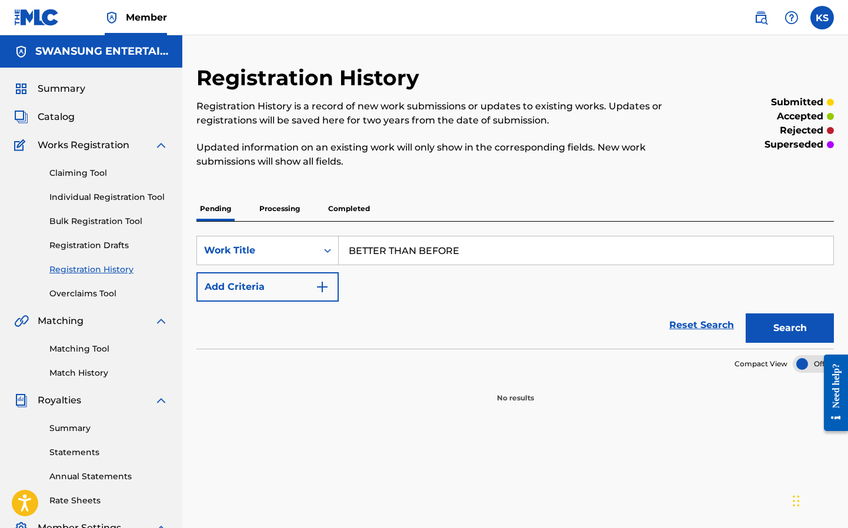
click at [319, 285] on img "Search Form" at bounding box center [322, 287] width 14 height 14
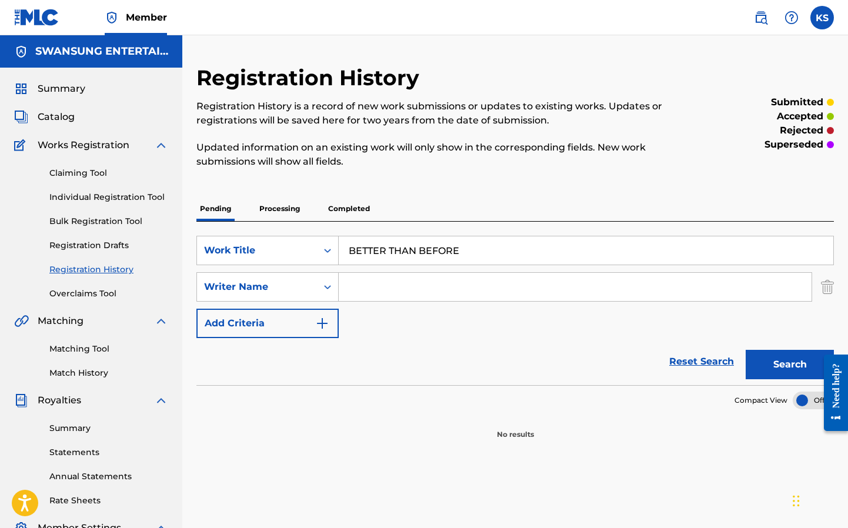
click at [391, 278] on input "Search Form" at bounding box center [575, 287] width 473 height 28
type input "[PERSON_NAME]"
click at [802, 369] on button "Search" at bounding box center [790, 364] width 88 height 29
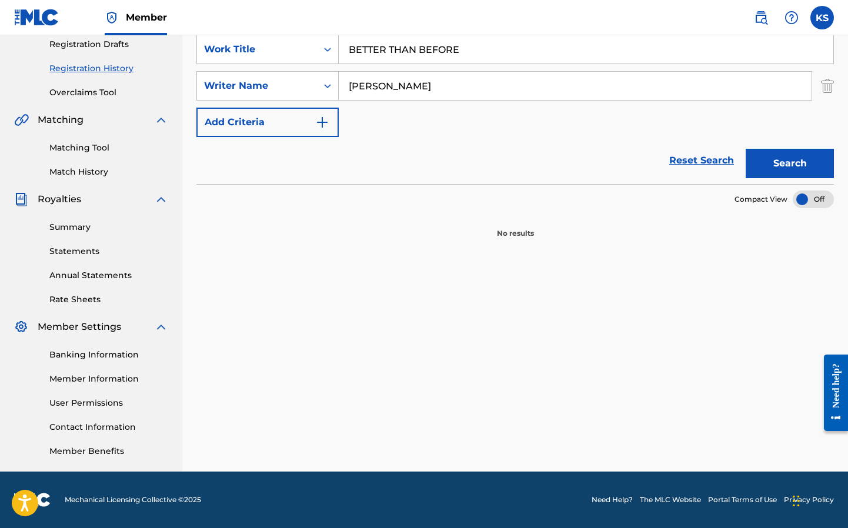
click at [740, 440] on div "Registration History Registration History is a record of new work submissions o…" at bounding box center [515, 168] width 666 height 608
click at [740, 439] on div "Registration History Registration History is a record of new work submissions o…" at bounding box center [515, 168] width 666 height 608
click at [739, 439] on div "Registration History Registration History is a record of new work submissions o…" at bounding box center [515, 168] width 666 height 608
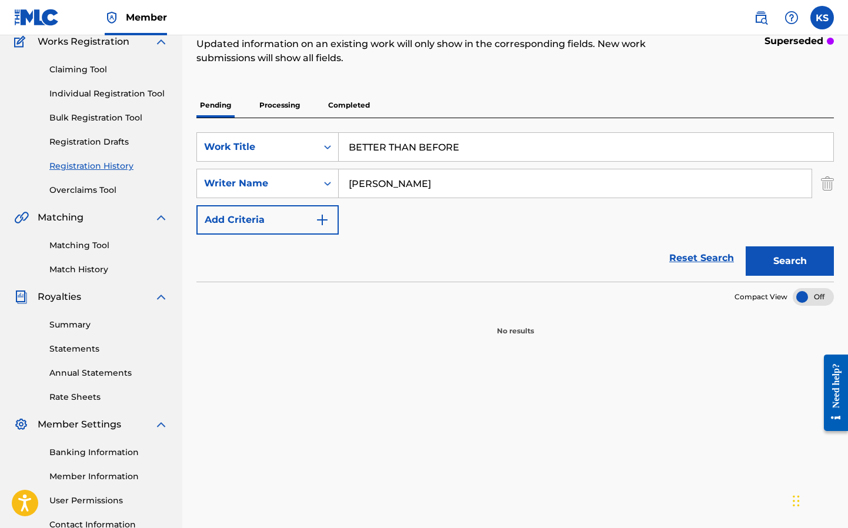
click at [322, 217] on img "Search Form" at bounding box center [322, 220] width 14 height 14
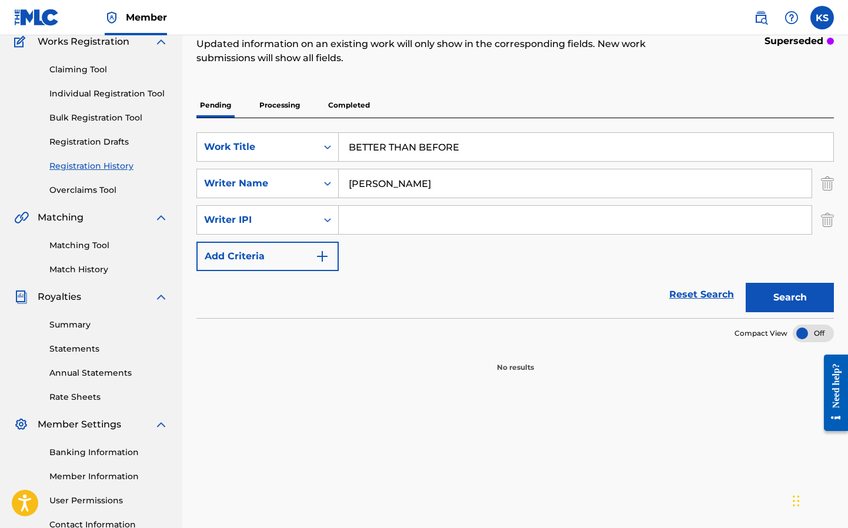
click at [355, 223] on input "Search Form" at bounding box center [575, 220] width 473 height 28
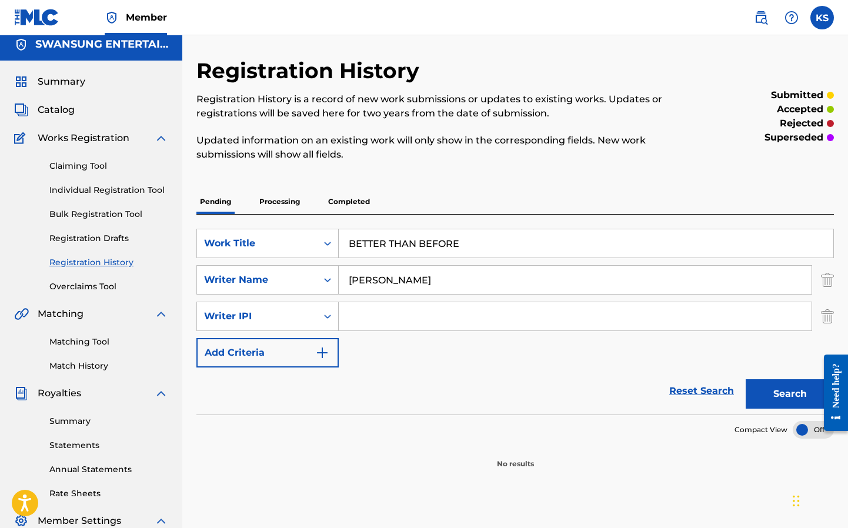
scroll to position [0, 0]
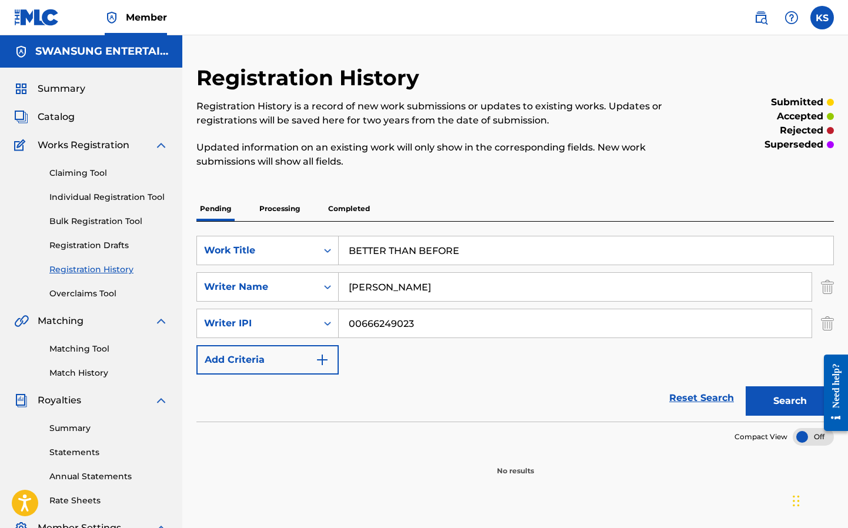
type input "00666249023"
click at [783, 396] on button "Search" at bounding box center [790, 400] width 88 height 29
click at [222, 209] on p "Pending" at bounding box center [215, 208] width 38 height 25
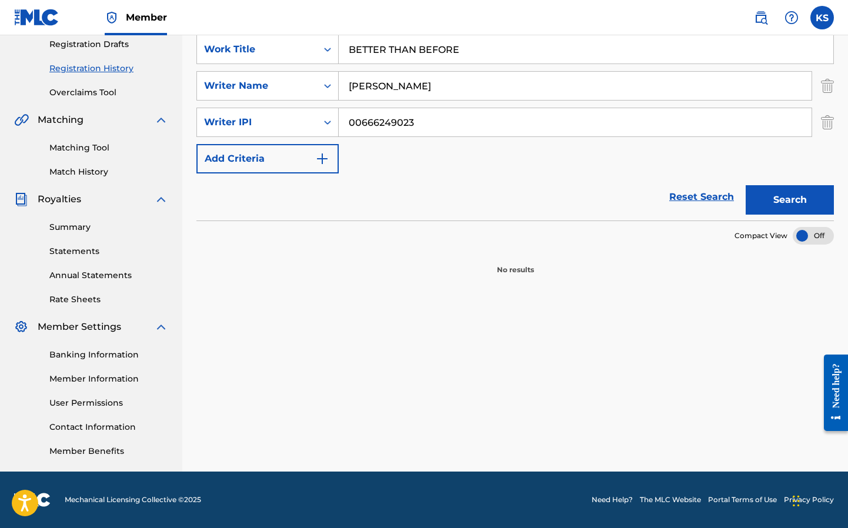
click at [321, 161] on img "Search Form" at bounding box center [322, 159] width 14 height 14
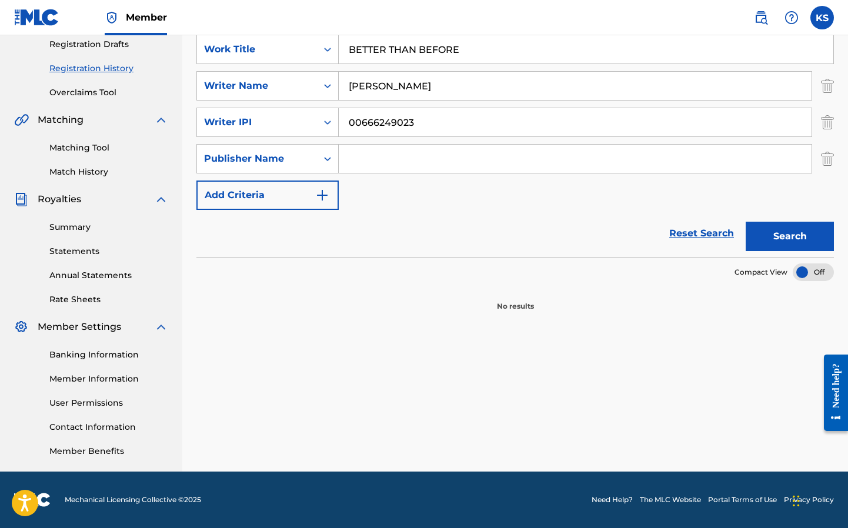
click at [381, 155] on input "Search Form" at bounding box center [575, 159] width 473 height 28
type input "SWANSUNG ENTERTAINMENT MUSIC"
click at [813, 241] on button "Search" at bounding box center [790, 236] width 88 height 29
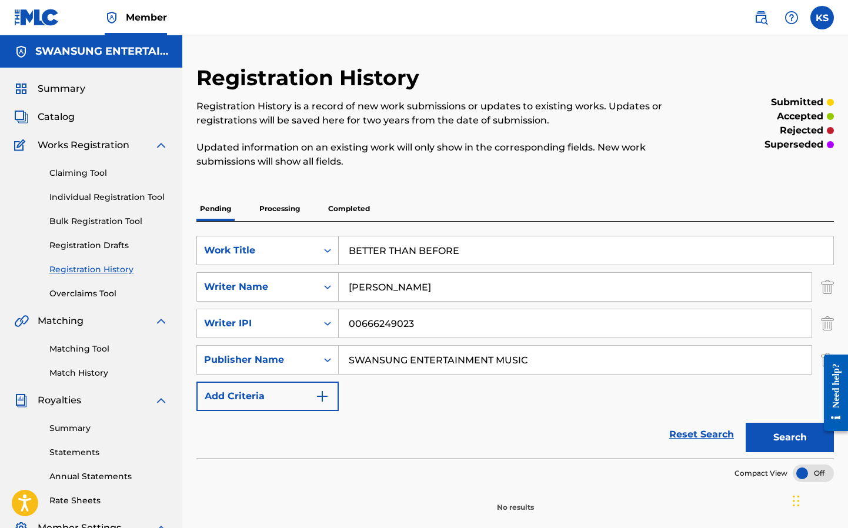
click at [239, 252] on div "Work Title" at bounding box center [257, 250] width 106 height 14
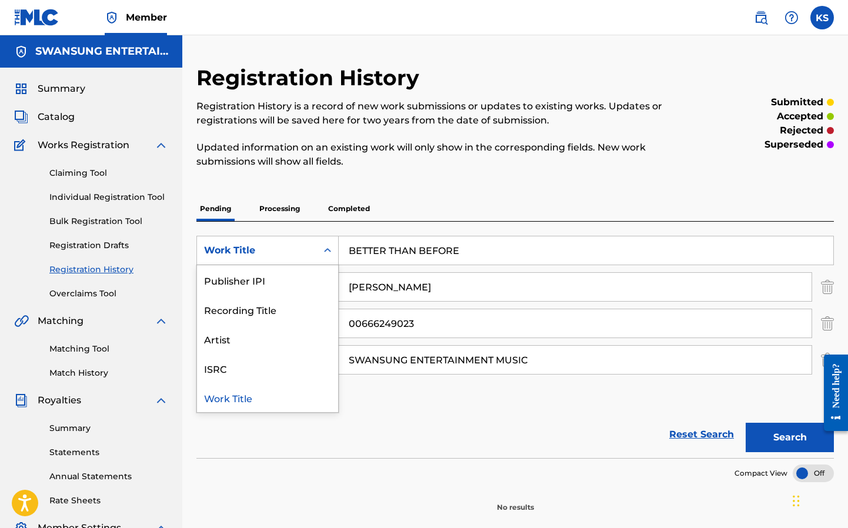
click at [237, 252] on div "Work Title" at bounding box center [257, 250] width 106 height 14
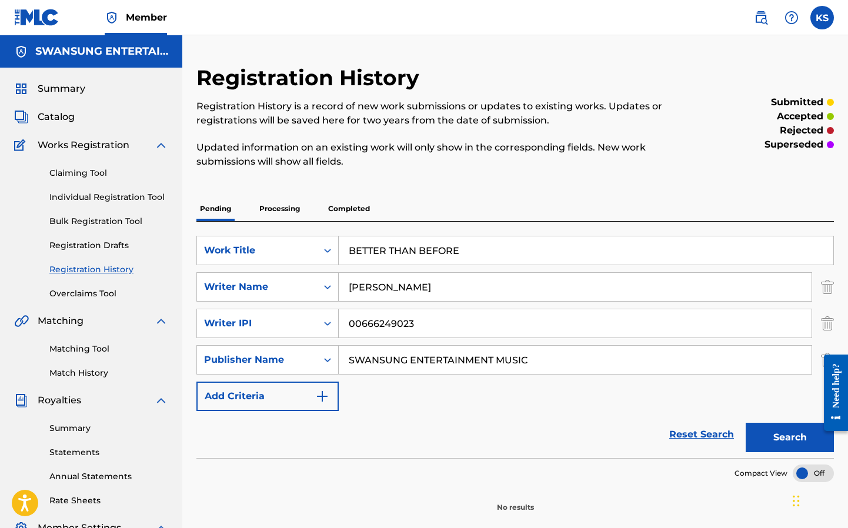
click at [251, 249] on div "Work Title" at bounding box center [257, 250] width 106 height 14
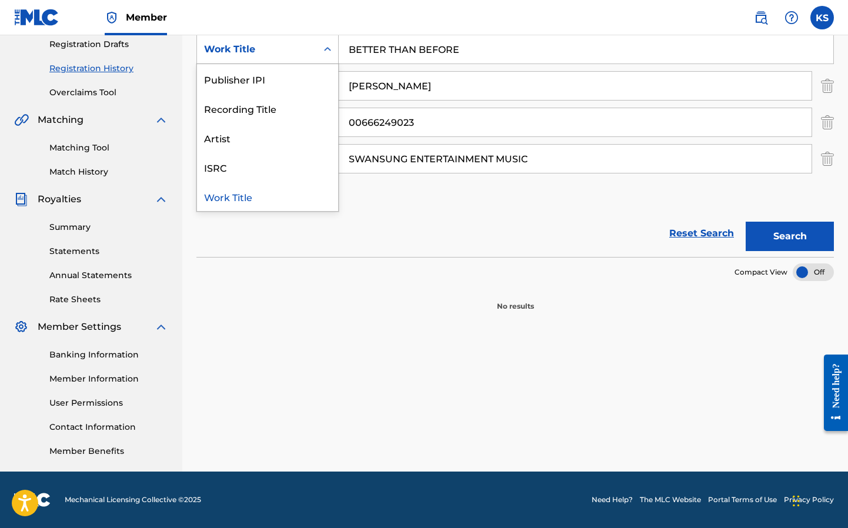
scroll to position [199, 0]
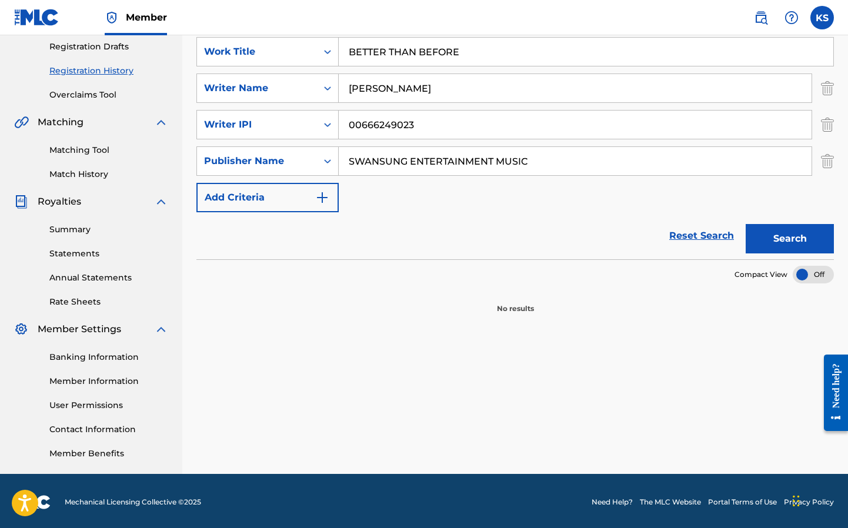
click at [464, 54] on input "BETTER THAN BEFORE" at bounding box center [586, 52] width 495 height 28
click at [405, 58] on input "BETTER THAN BEFORE" at bounding box center [586, 52] width 495 height 28
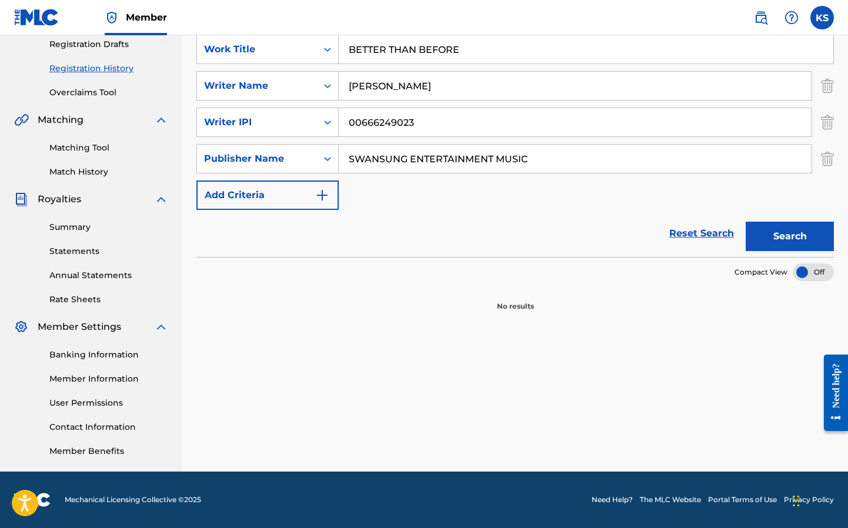
scroll to position [98, 0]
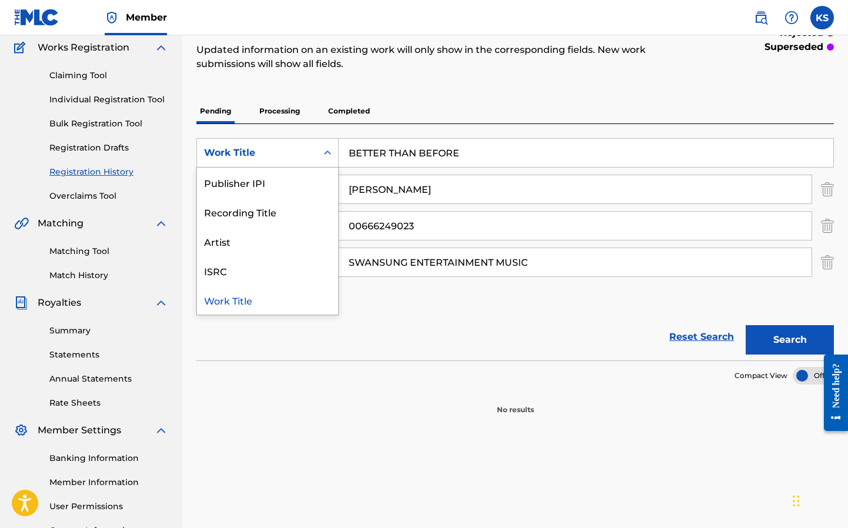
click at [241, 152] on div "Work Title" at bounding box center [257, 153] width 106 height 14
click at [221, 298] on div "Work Title" at bounding box center [267, 299] width 141 height 29
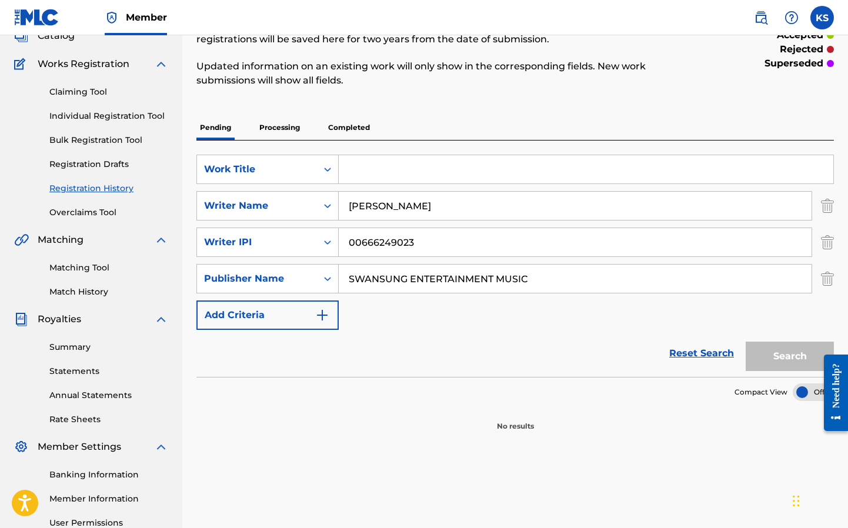
scroll to position [0, 0]
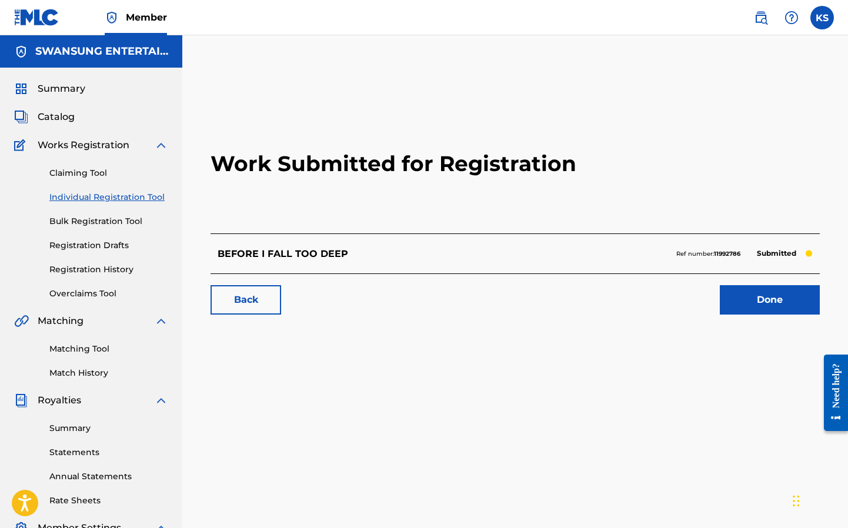
click at [779, 303] on link "Done" at bounding box center [770, 299] width 100 height 29
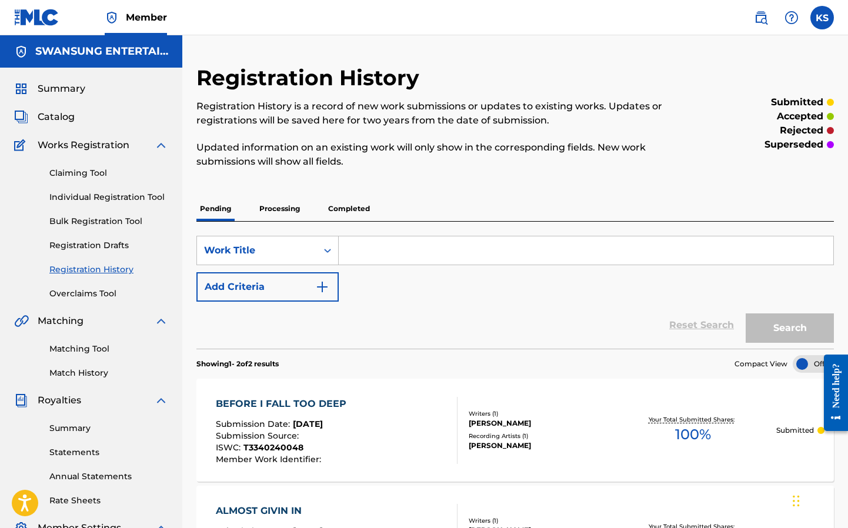
scroll to position [35, 0]
